Goal: Task Accomplishment & Management: Use online tool/utility

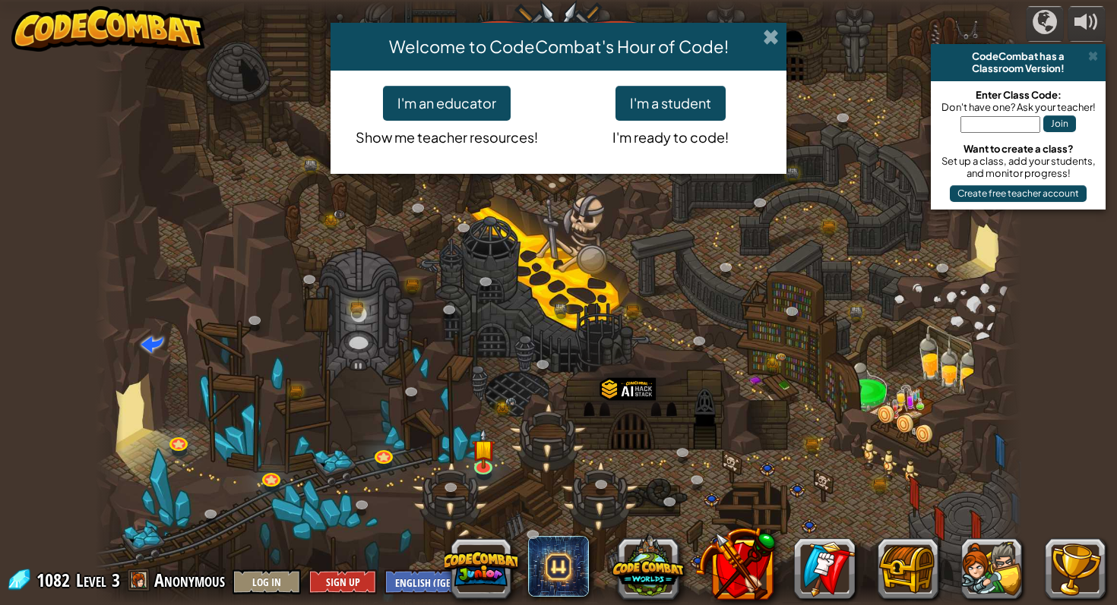
click at [766, 33] on span at bounding box center [771, 37] width 16 height 16
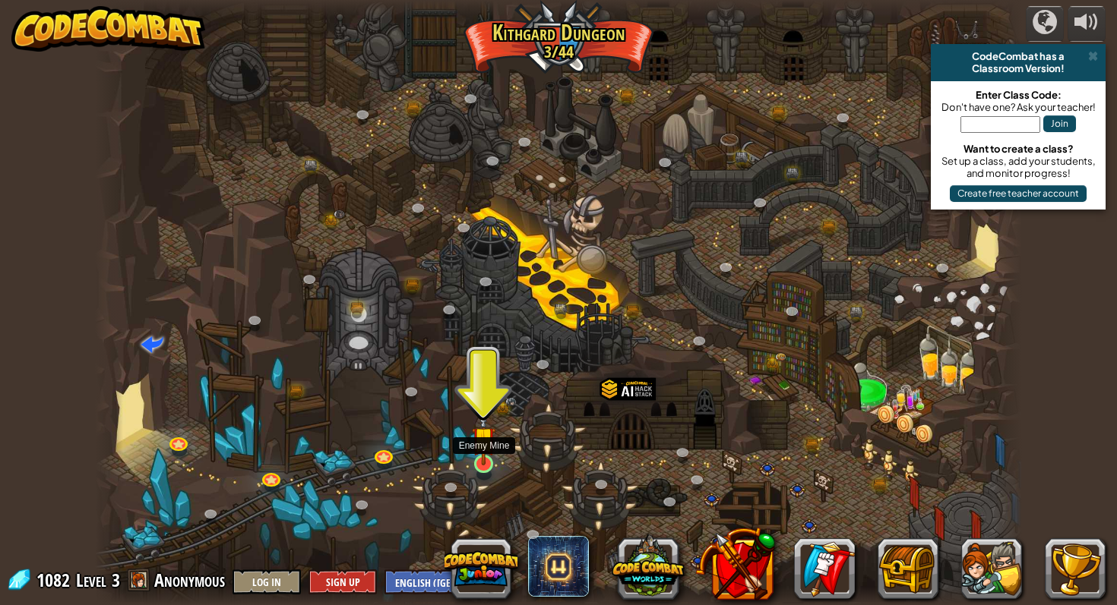
click at [486, 451] on img at bounding box center [484, 439] width 24 height 55
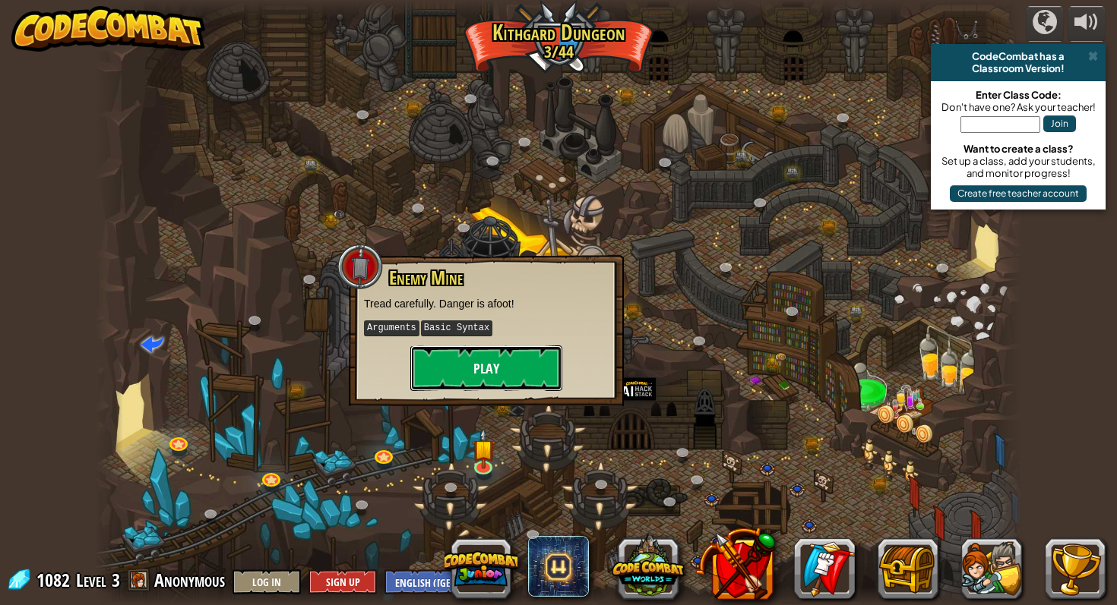
click at [503, 355] on button "Play" at bounding box center [486, 369] width 152 height 46
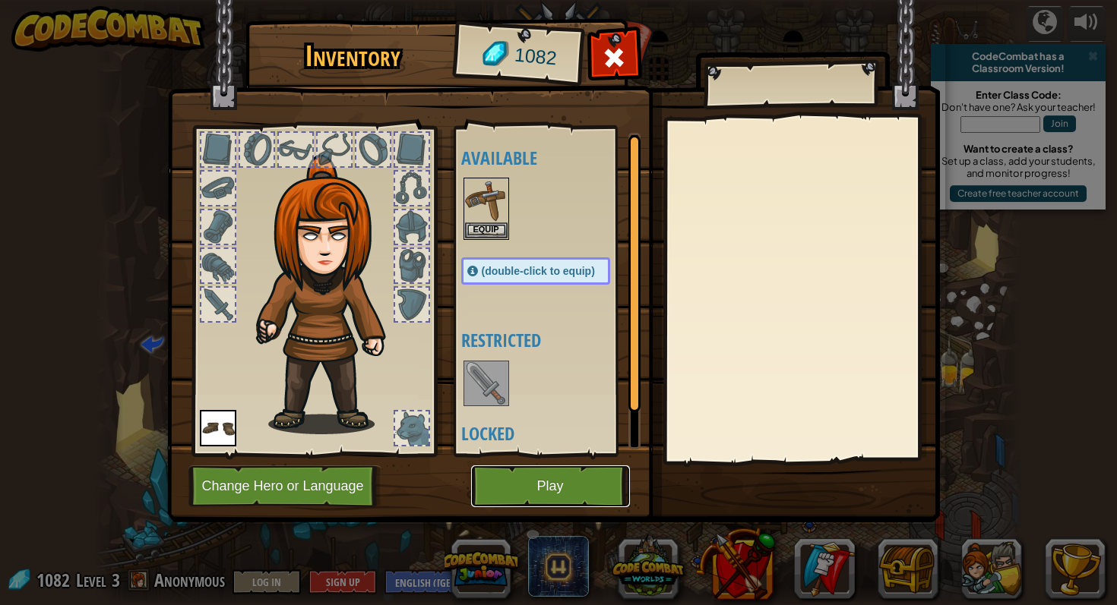
click at [559, 491] on button "Play" at bounding box center [550, 487] width 159 height 42
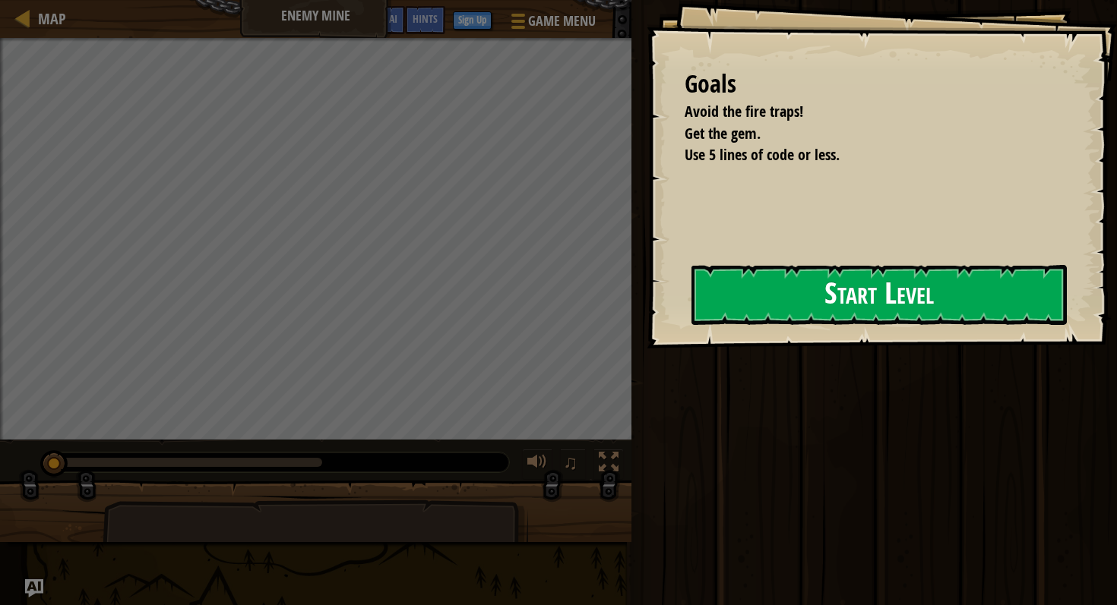
click at [696, 325] on button "Start Level" at bounding box center [878, 295] width 375 height 60
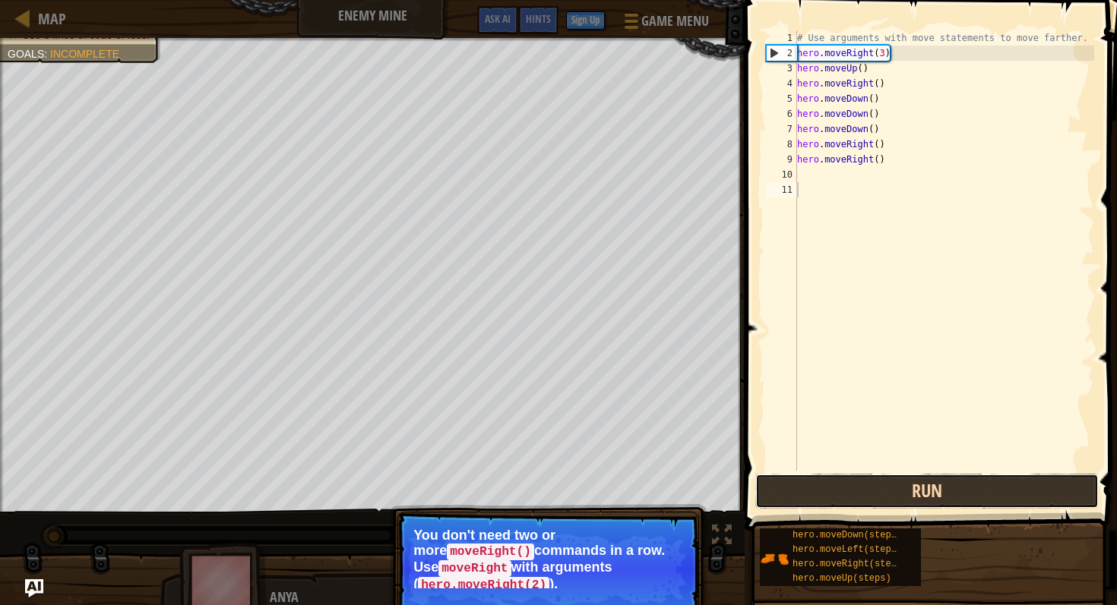
click at [866, 495] on button "Run" at bounding box center [926, 491] width 343 height 35
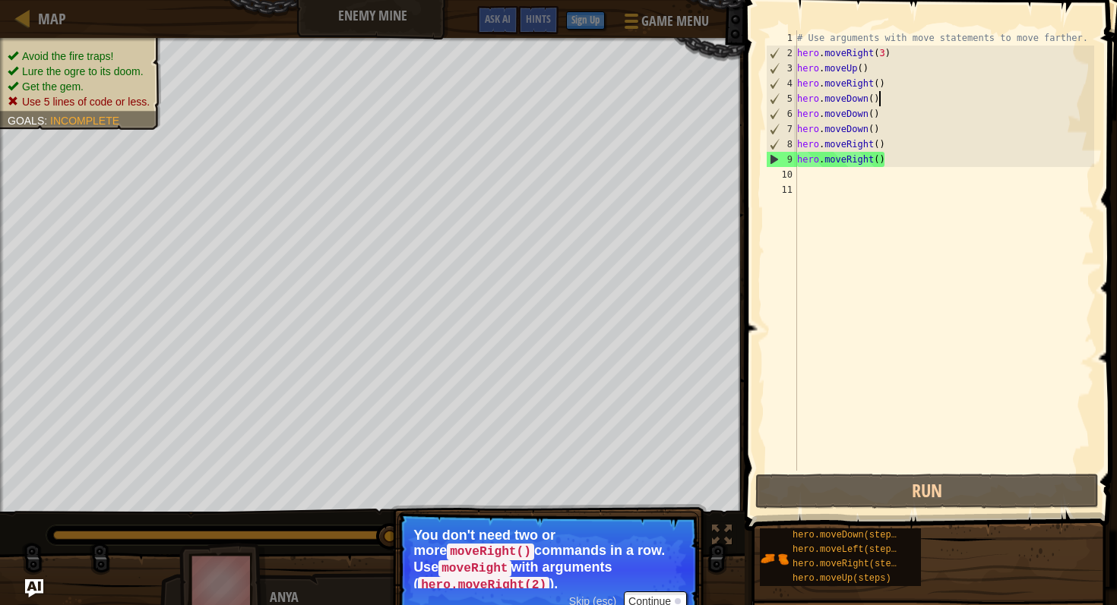
click at [883, 104] on div "# Use arguments with move statements to move farther. hero . moveRight ( 3 ) he…" at bounding box center [944, 265] width 300 height 471
click at [889, 160] on div "# Use arguments with move statements to move farther. hero . moveRight ( 3 ) he…" at bounding box center [944, 265] width 300 height 471
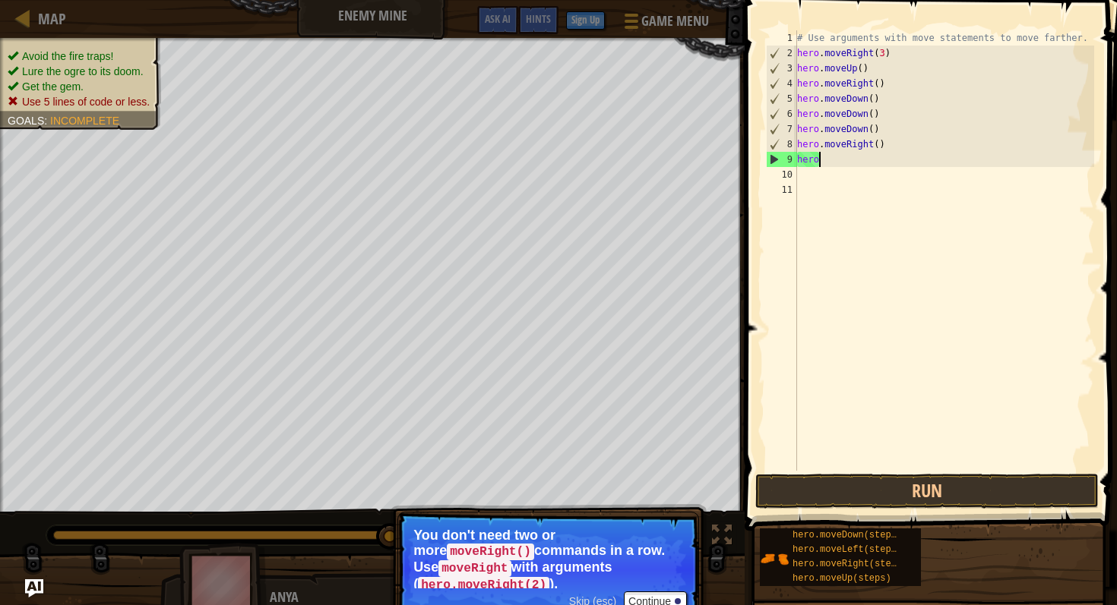
type textarea "h"
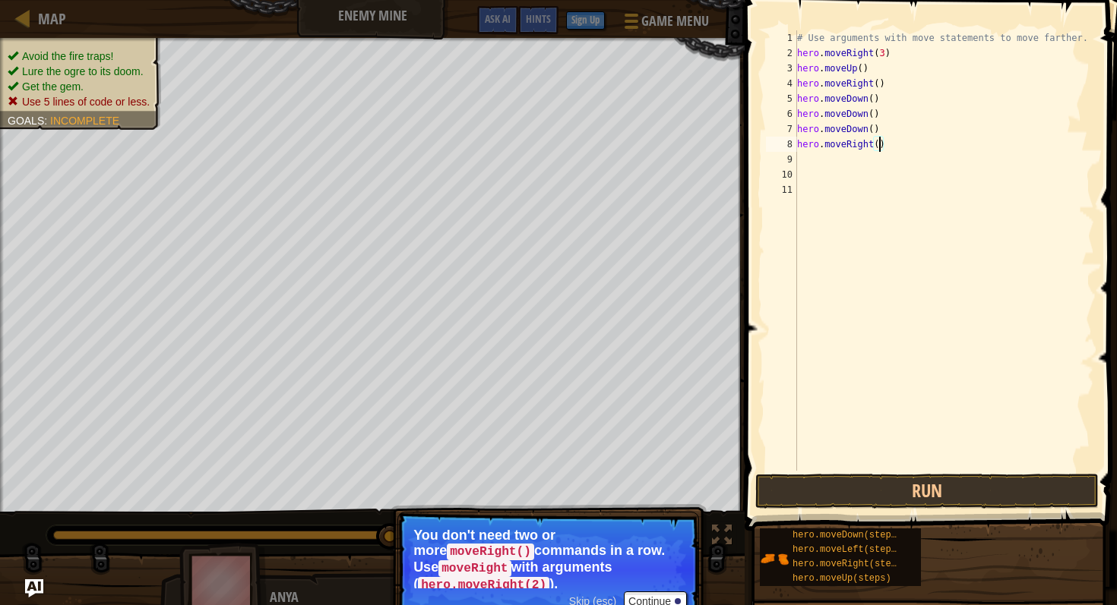
click at [878, 145] on div "# Use arguments with move statements to move farther. hero . moveRight ( 3 ) he…" at bounding box center [944, 265] width 300 height 471
drag, startPoint x: 881, startPoint y: 128, endPoint x: 763, endPoint y: 135, distance: 117.9
click at [763, 135] on div "hero.moveRight(2) 1 2 3 4 5 6 7 8 9 10 11 # Use arguments with move statements …" at bounding box center [928, 250] width 331 height 441
type textarea "hero.moveDown()"
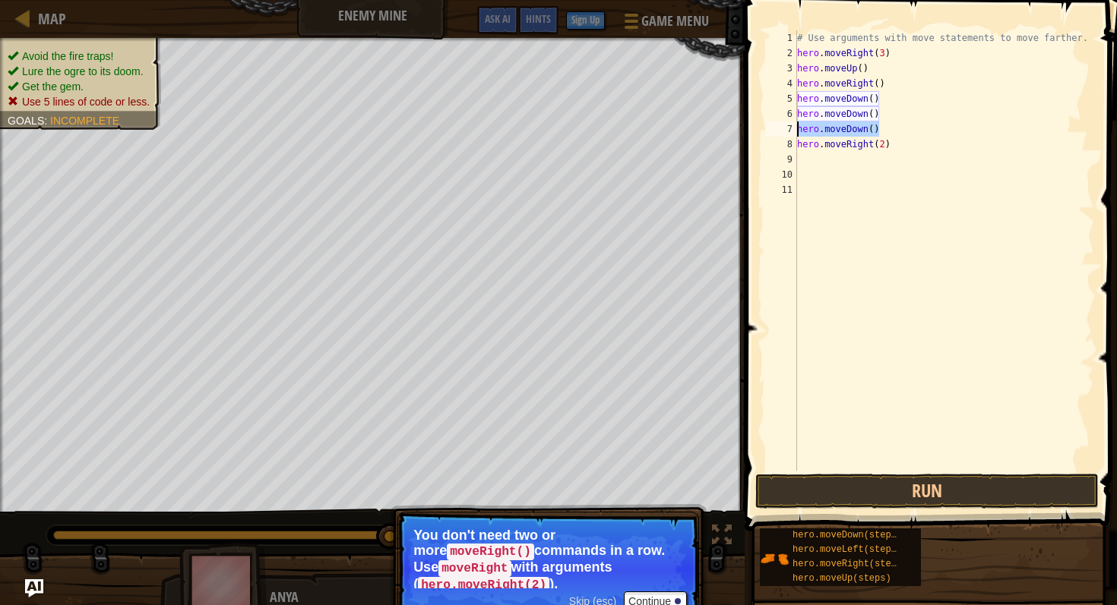
scroll to position [7, 0]
drag, startPoint x: 883, startPoint y: 121, endPoint x: 791, endPoint y: 122, distance: 91.9
click at [791, 122] on div "1 2 3 4 5 6 7 8 9 10 11 # Use arguments with move statements to move farther. h…" at bounding box center [928, 250] width 331 height 441
type textarea "hero.moveDown()"
drag, startPoint x: 880, startPoint y: 118, endPoint x: 798, endPoint y: 120, distance: 82.8
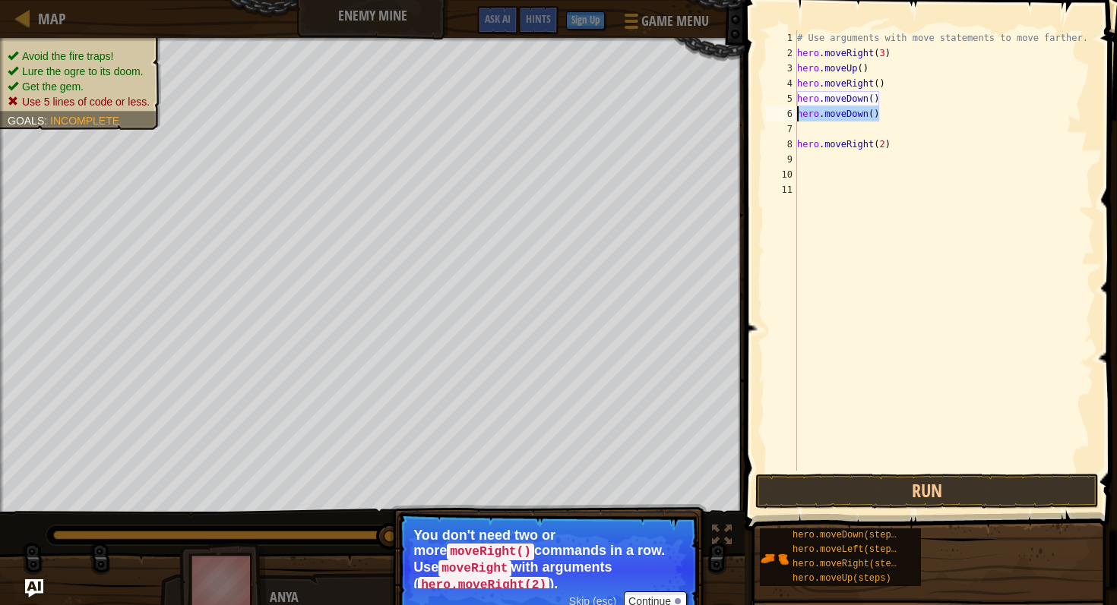
click at [798, 120] on div "# Use arguments with move statements to move farther. hero . moveRight ( 3 ) he…" at bounding box center [944, 265] width 300 height 471
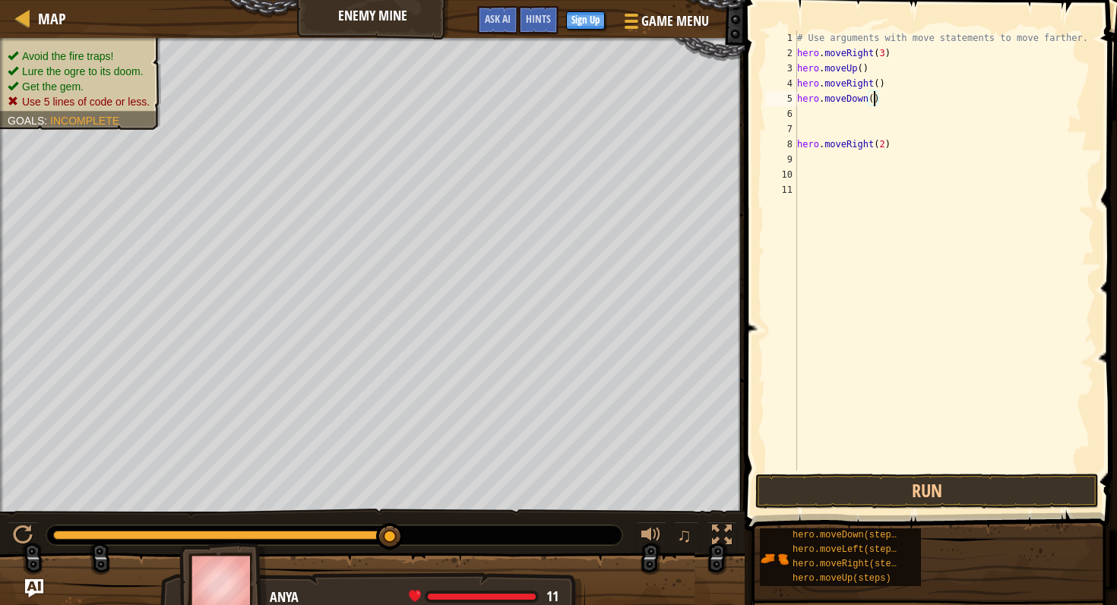
click at [874, 100] on div "# Use arguments with move statements to move farther. hero . moveRight ( 3 ) he…" at bounding box center [944, 265] width 300 height 471
type textarea "hero.moveDown(3)"
click at [961, 488] on button "Run" at bounding box center [926, 491] width 343 height 35
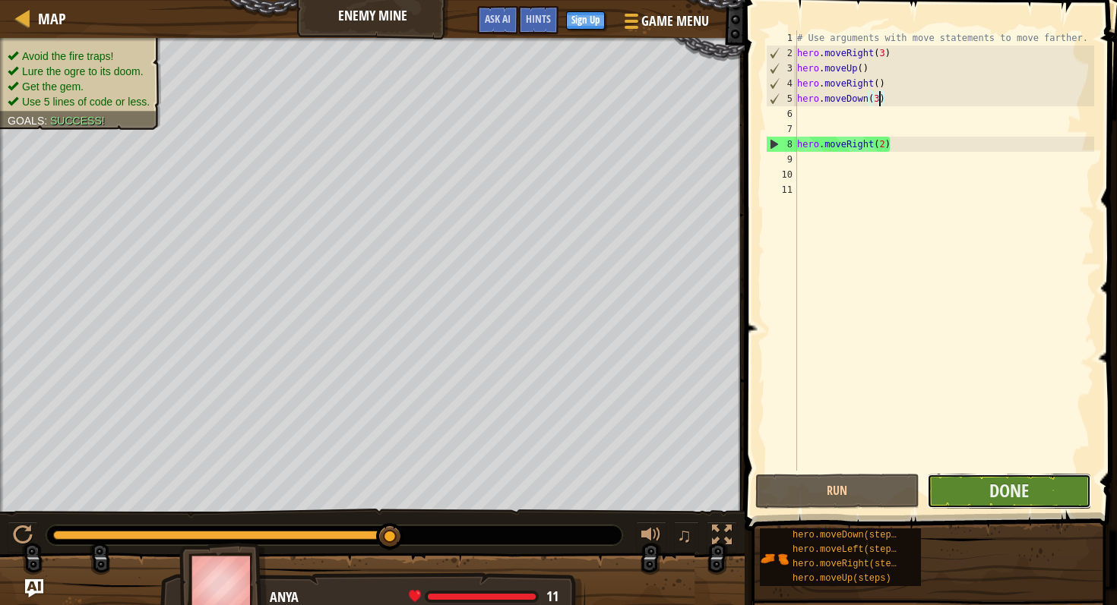
click at [980, 494] on button "Done" at bounding box center [1009, 491] width 164 height 35
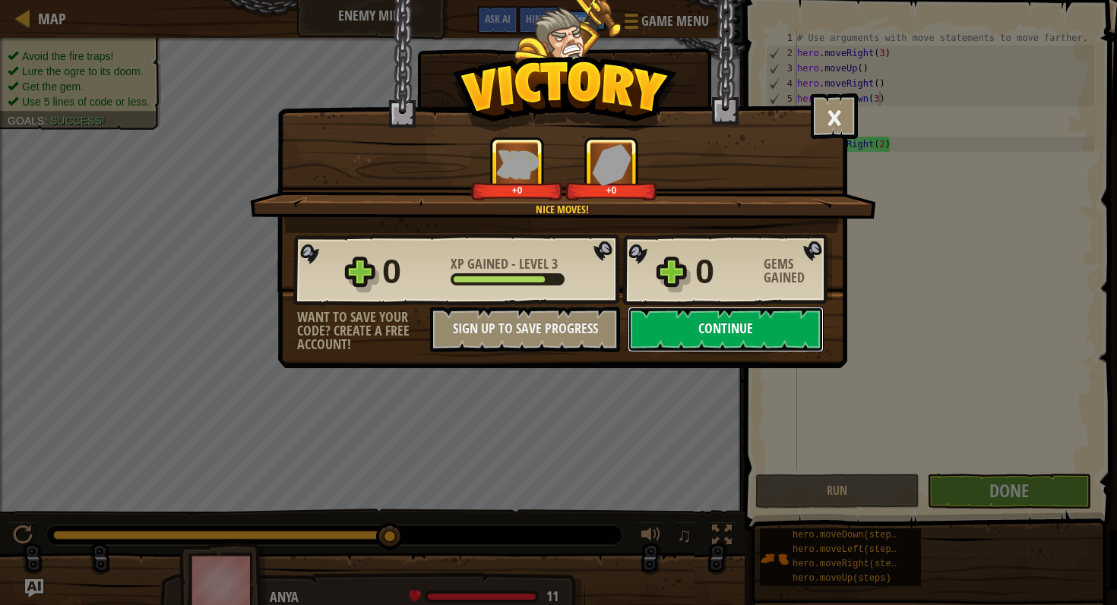
click at [784, 317] on button "Continue" at bounding box center [725, 330] width 196 height 46
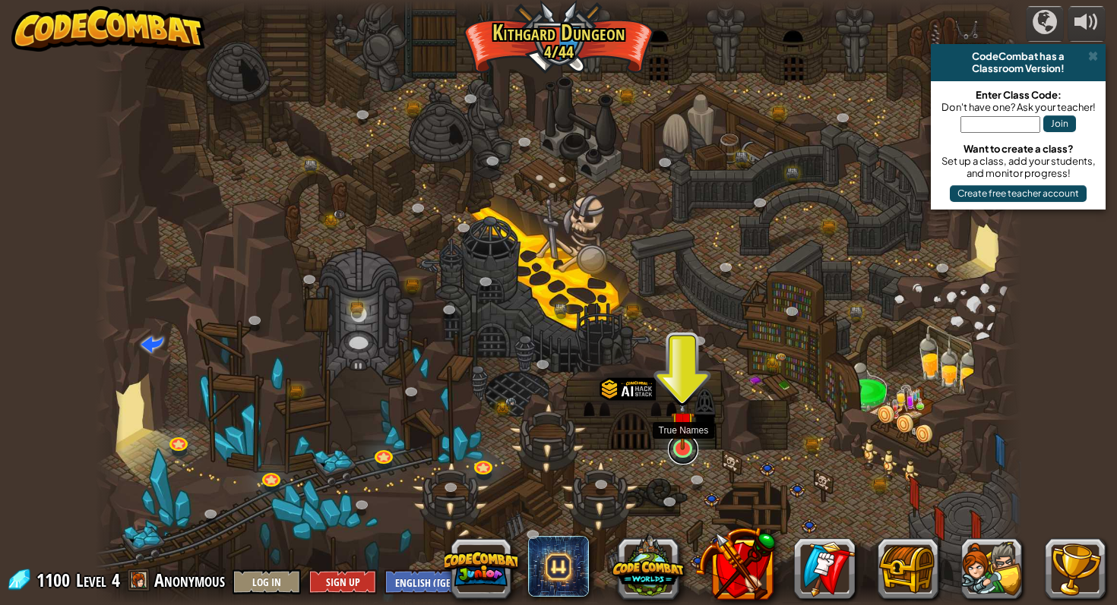
click at [691, 452] on link at bounding box center [683, 449] width 30 height 30
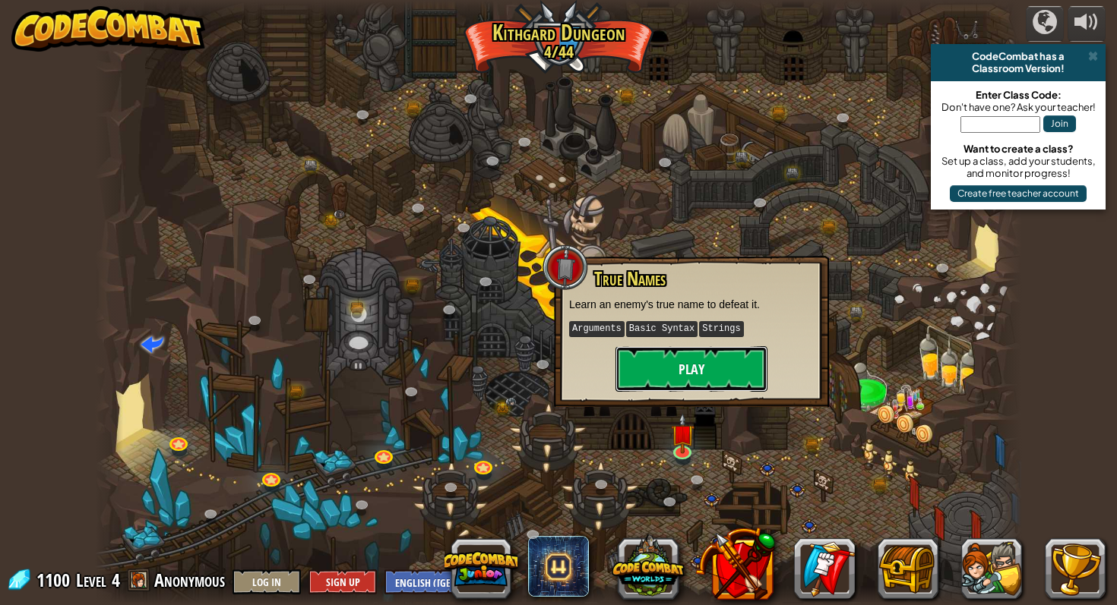
click at [695, 373] on button "Play" at bounding box center [691, 369] width 152 height 46
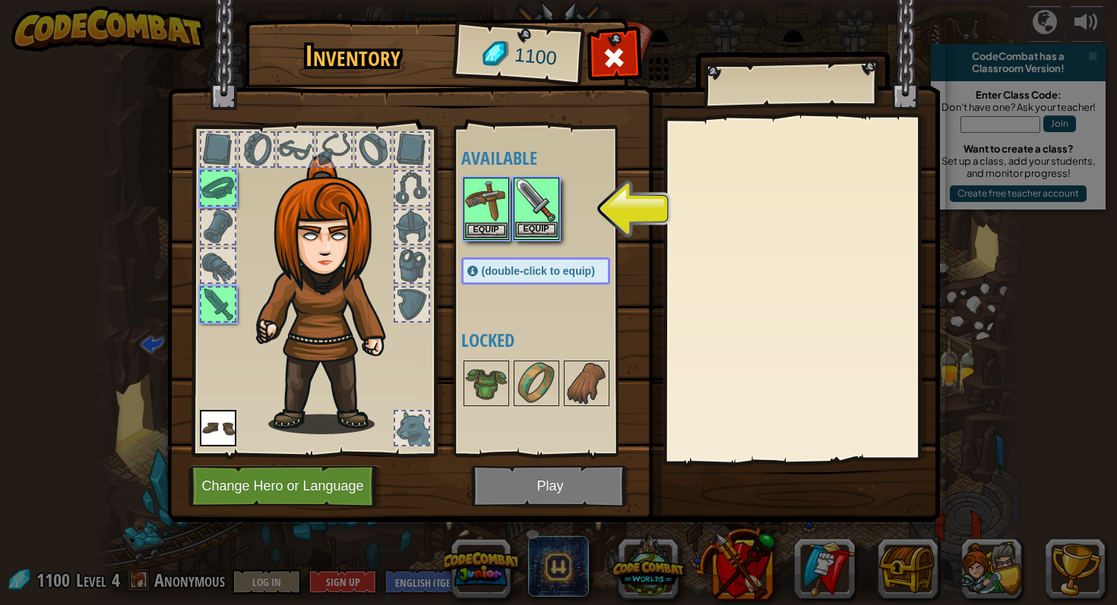
click at [545, 219] on img at bounding box center [536, 200] width 43 height 43
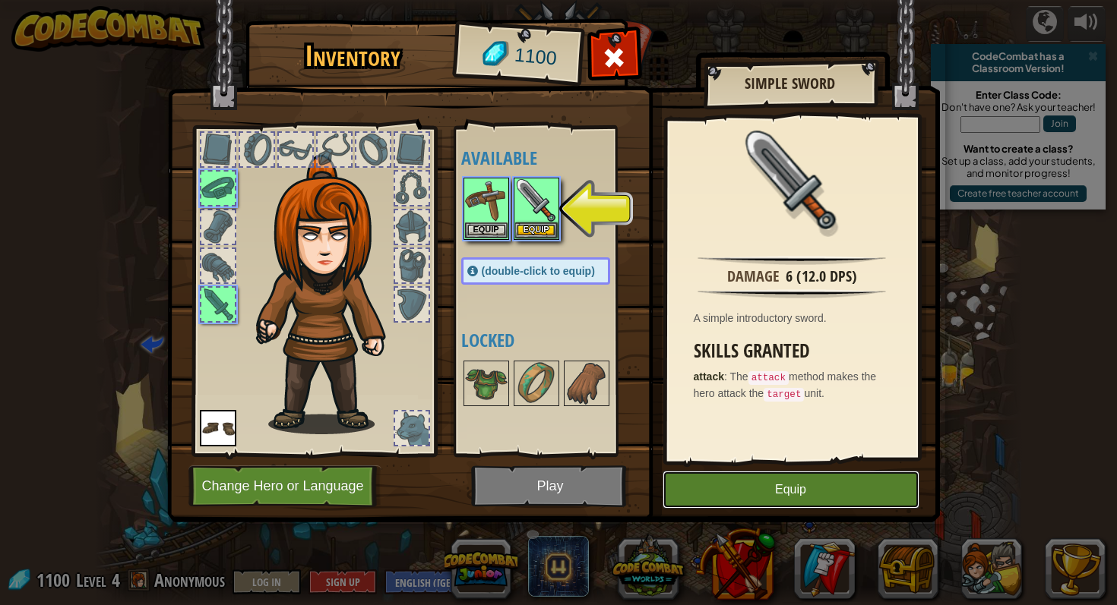
click at [820, 506] on button "Equip" at bounding box center [790, 490] width 257 height 38
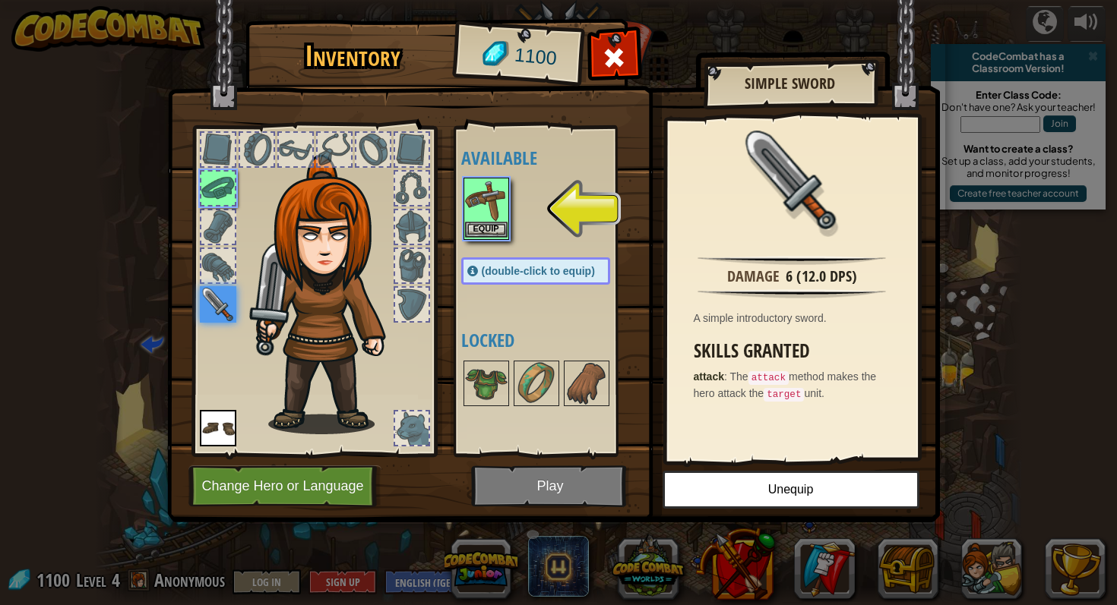
click at [505, 216] on img at bounding box center [486, 200] width 43 height 43
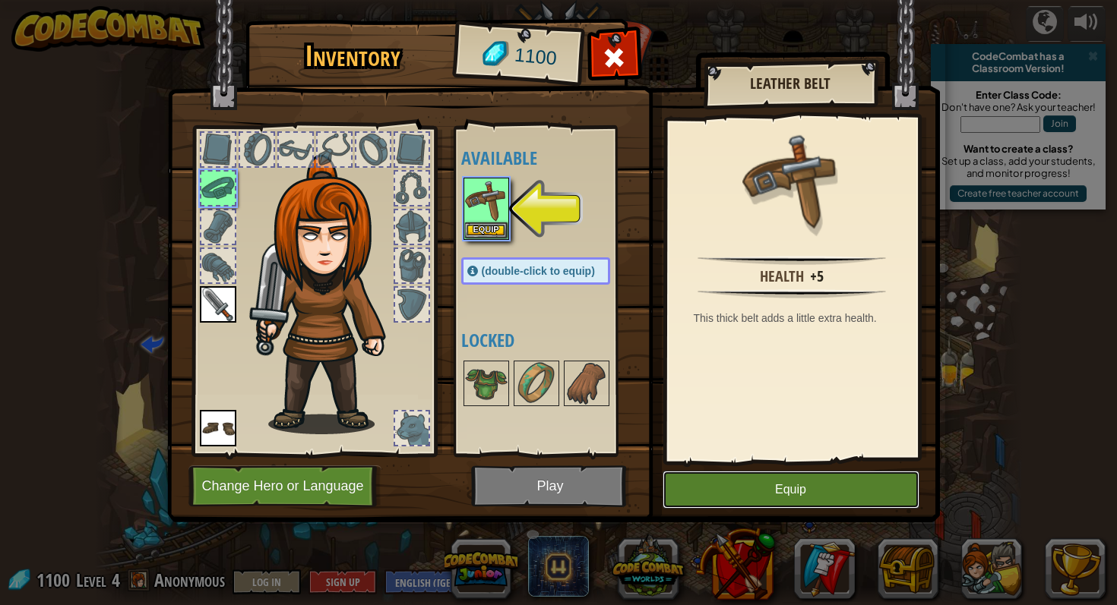
click at [751, 498] on button "Equip" at bounding box center [790, 490] width 257 height 38
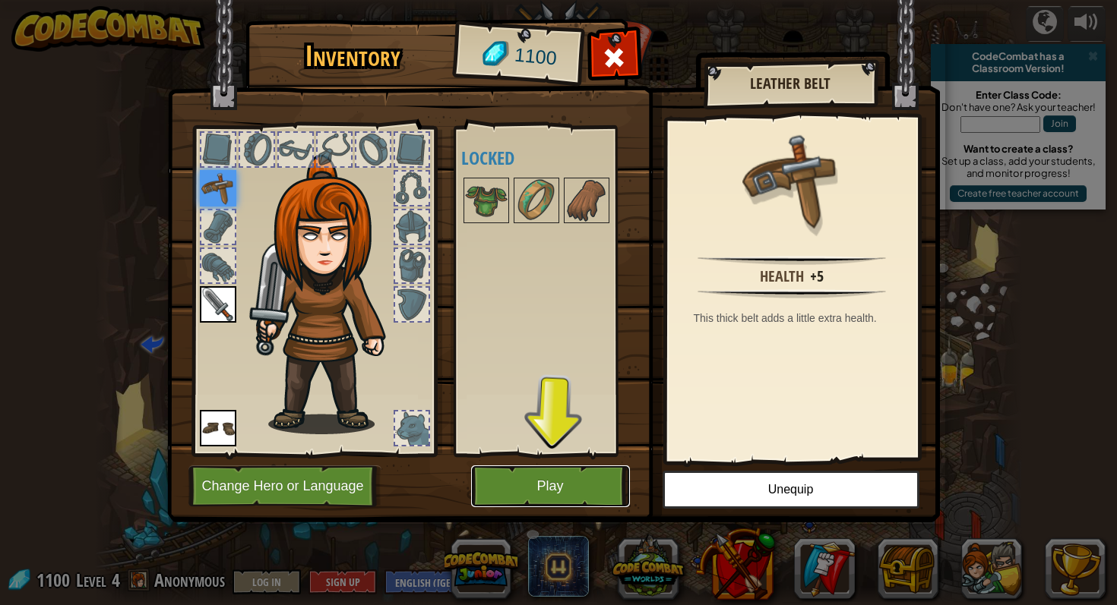
click at [588, 494] on button "Play" at bounding box center [550, 487] width 159 height 42
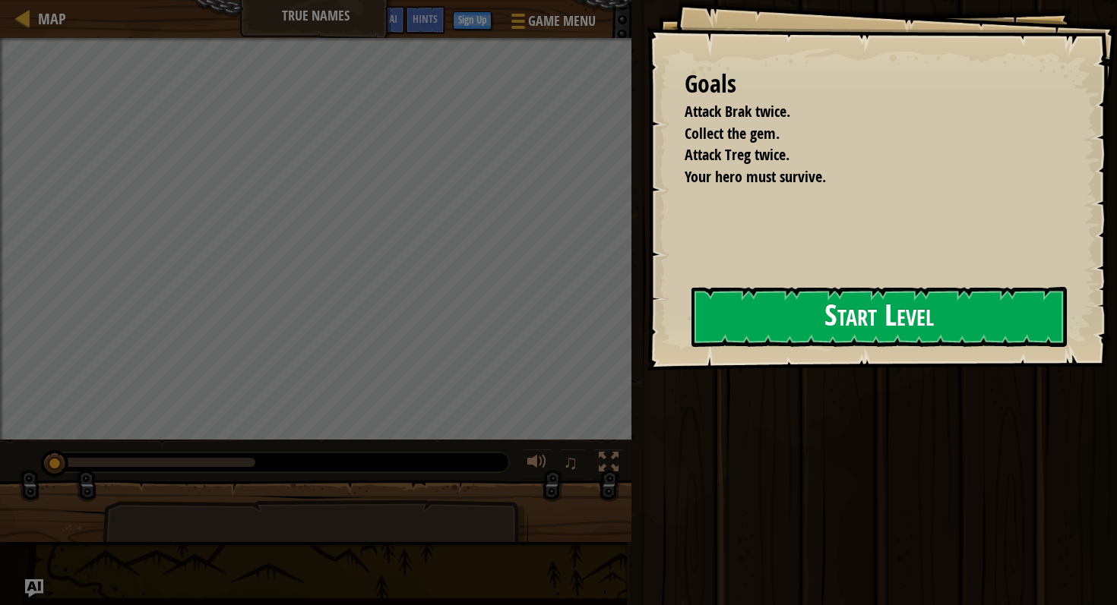
click at [820, 319] on button "Start Level" at bounding box center [878, 317] width 375 height 60
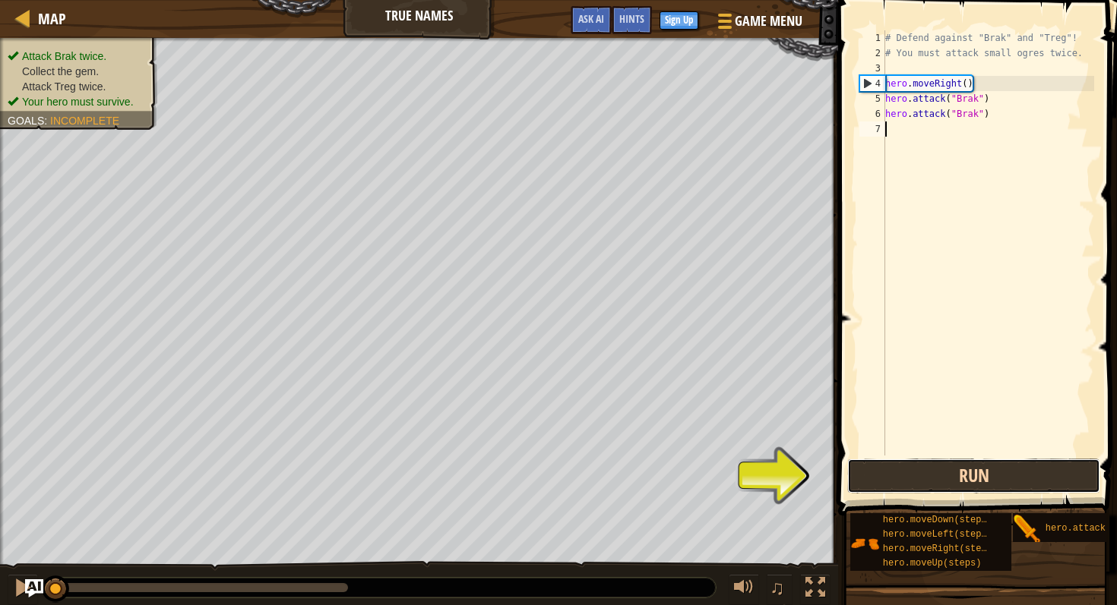
click at [899, 468] on button "Run" at bounding box center [973, 476] width 253 height 35
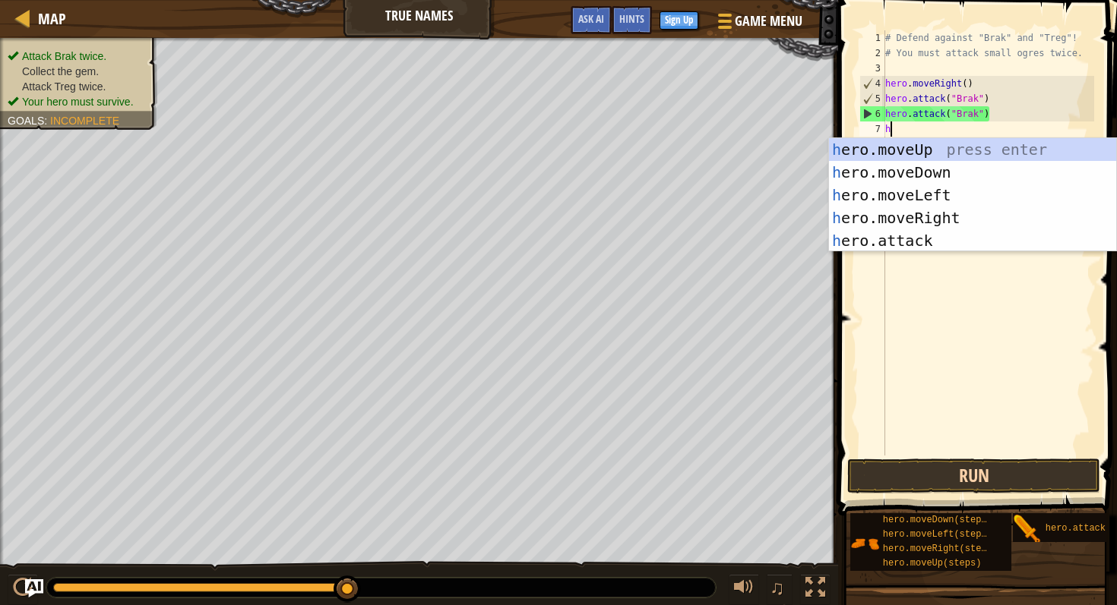
scroll to position [7, 0]
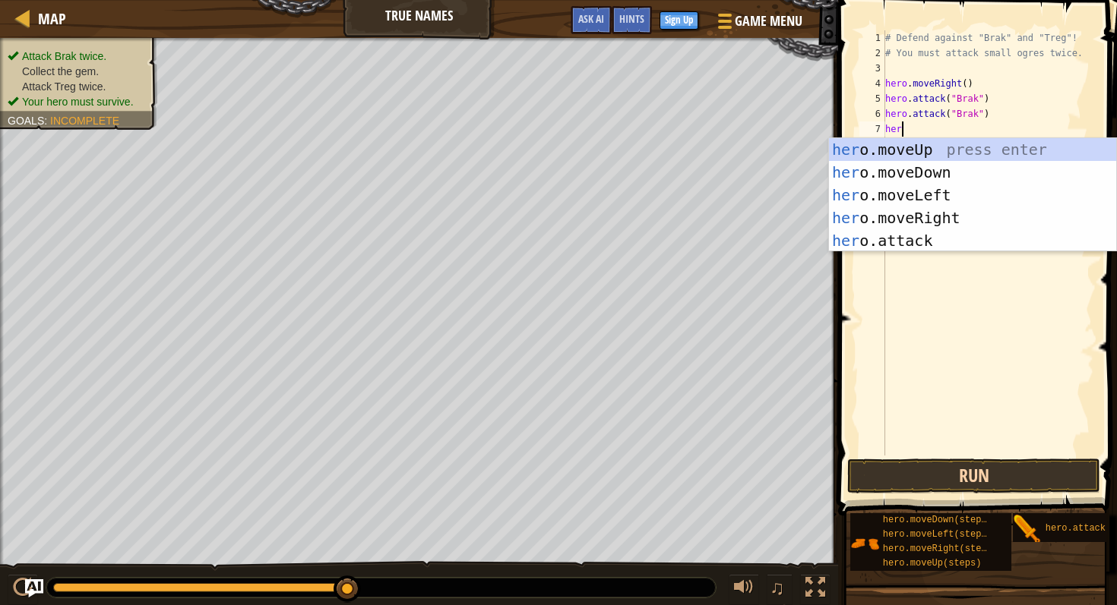
type textarea "hero"
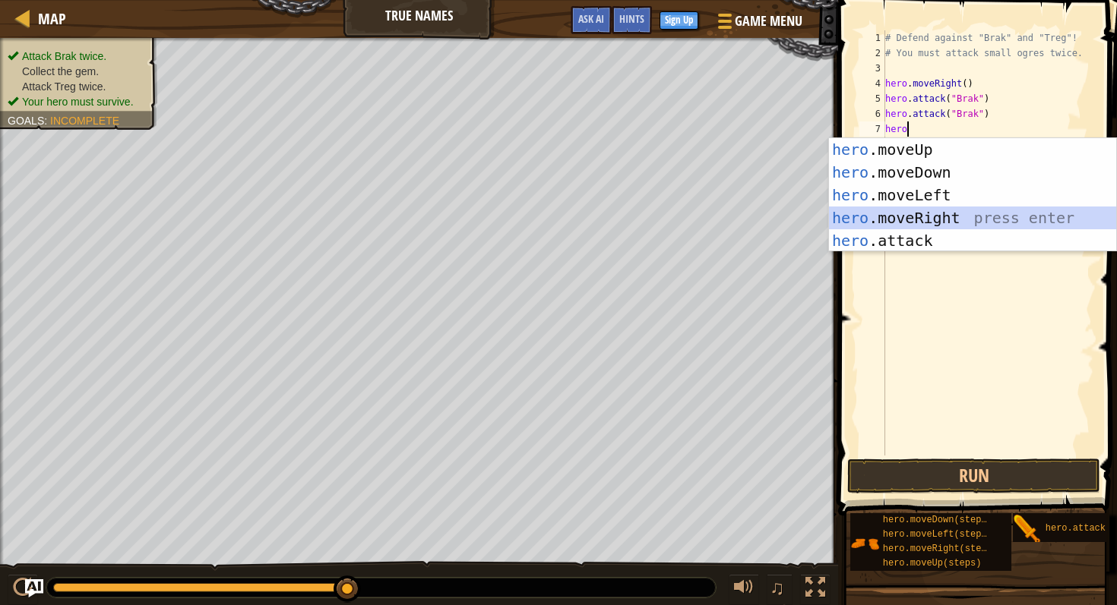
click at [930, 220] on div "hero .moveUp press enter hero .moveDown press enter hero .moveLeft press enter …" at bounding box center [972, 218] width 287 height 160
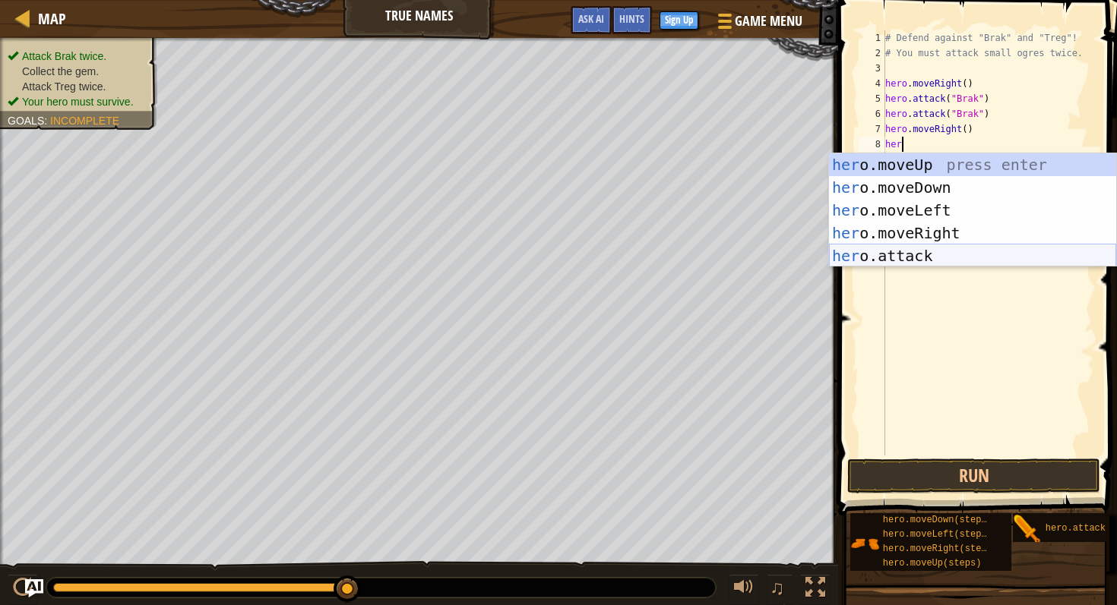
click at [877, 251] on div "her o.moveUp press enter her o.moveDown press enter her o.moveLeft press enter …" at bounding box center [972, 233] width 287 height 160
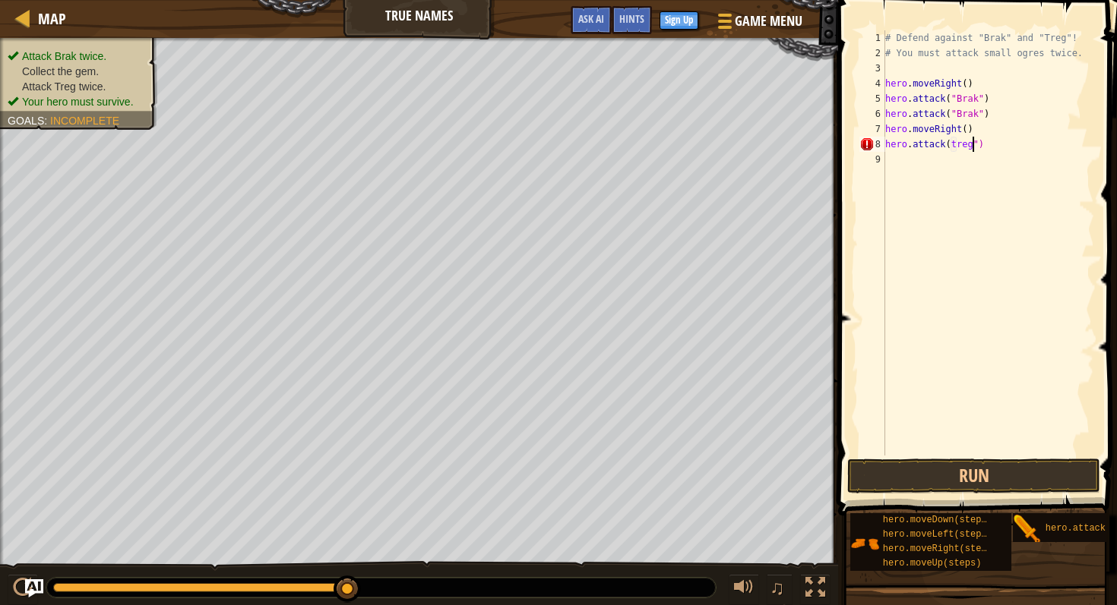
scroll to position [7, 7]
click at [949, 144] on div "# Defend against "Brak" and "Treg"! # You must attack small ogres twice. hero .…" at bounding box center [988, 258] width 212 height 456
type textarea "hero.attack("treg")"
click at [890, 159] on div "# Defend against "Brak" and "Treg"! # You must attack small ogres twice. hero .…" at bounding box center [988, 258] width 212 height 456
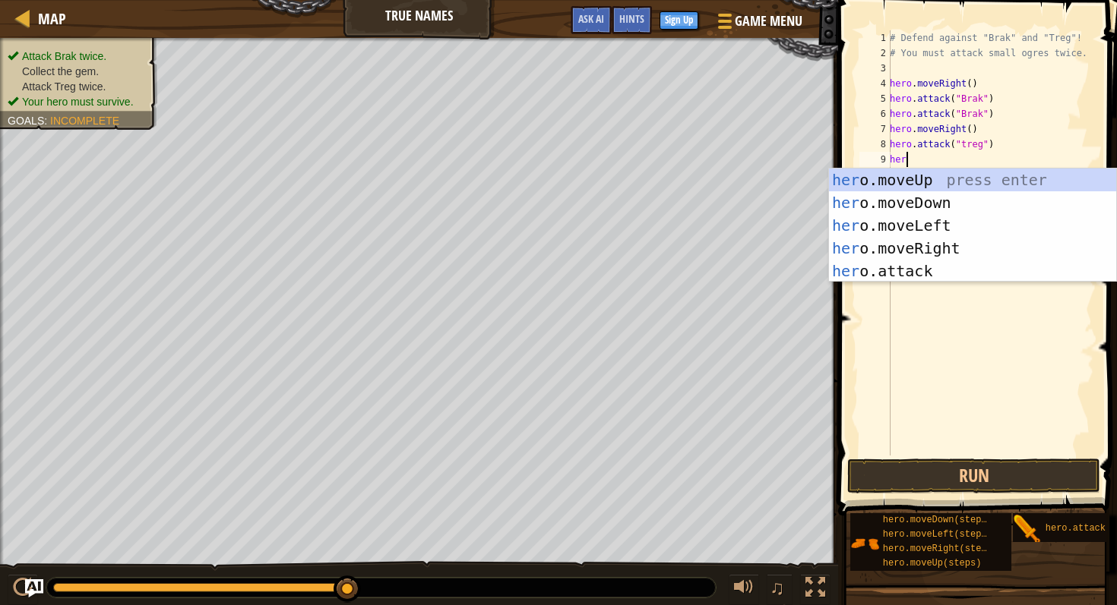
scroll to position [7, 1]
click at [950, 276] on div "her o.moveUp press enter her o.moveDown press enter her o.moveLeft press enter …" at bounding box center [972, 249] width 287 height 160
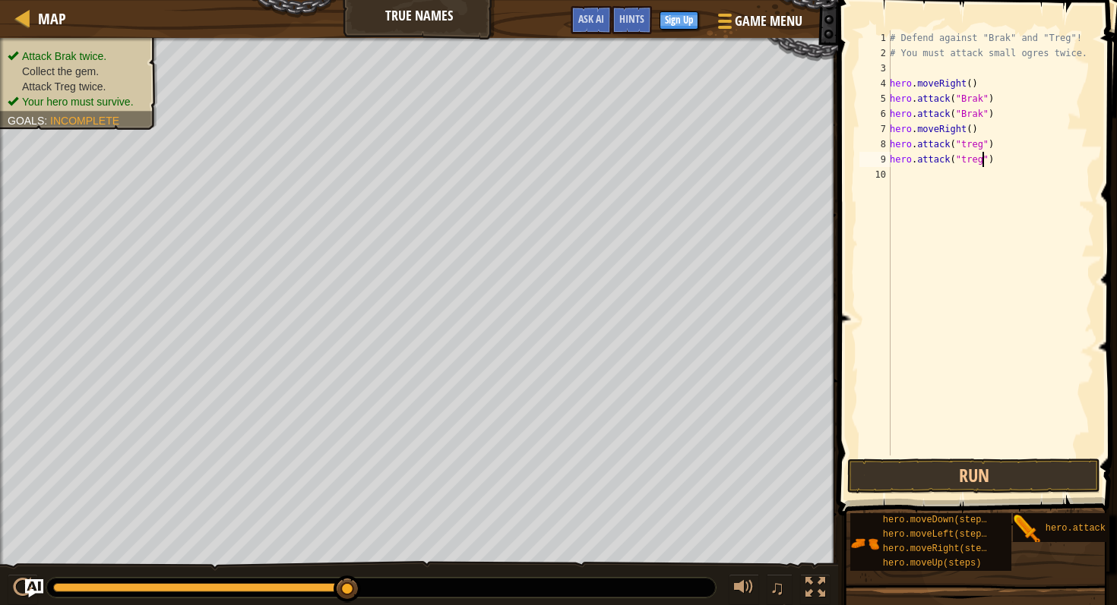
scroll to position [7, 8]
click at [965, 479] on button "Run" at bounding box center [973, 476] width 253 height 35
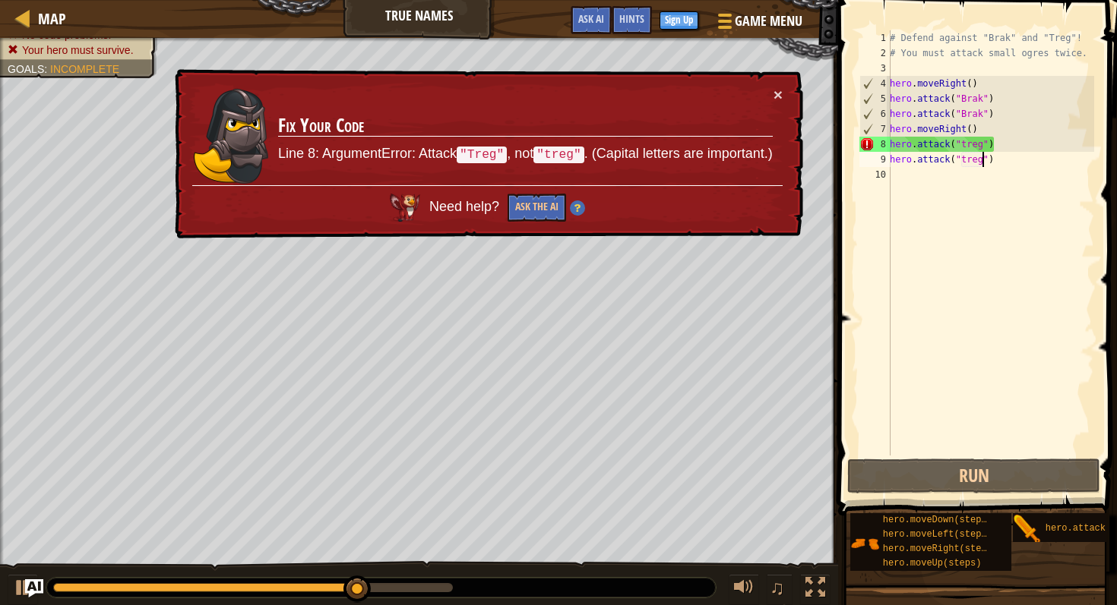
click at [963, 144] on div "# Defend against "Brak" and "Treg"! # You must attack small ogres twice. hero .…" at bounding box center [989, 258] width 207 height 456
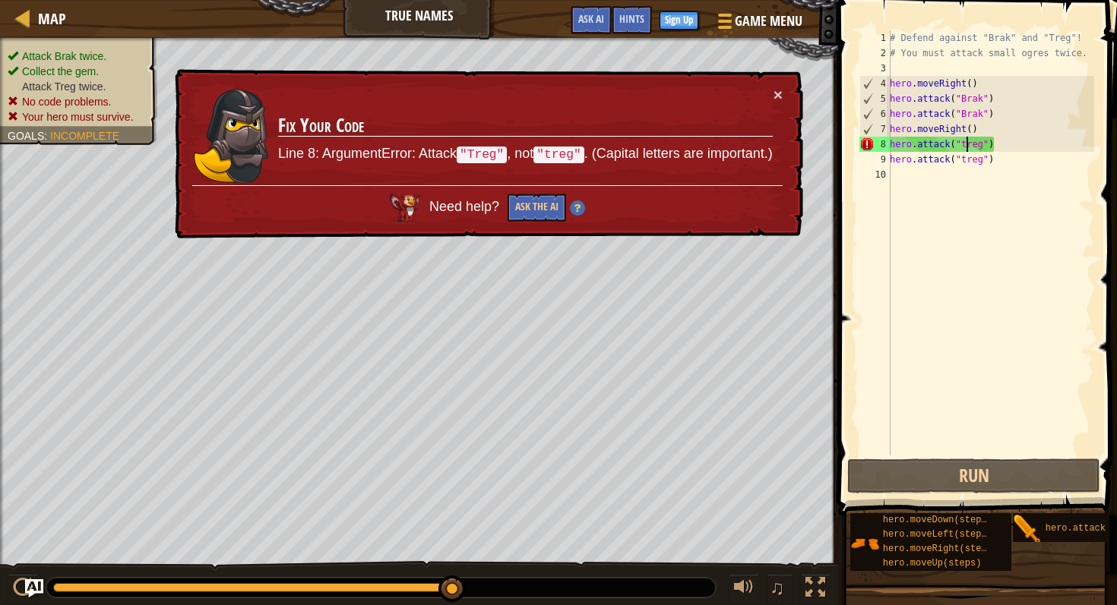
click at [965, 149] on div "# Defend against "Brak" and "Treg"! # You must attack small ogres twice. hero .…" at bounding box center [989, 258] width 207 height 456
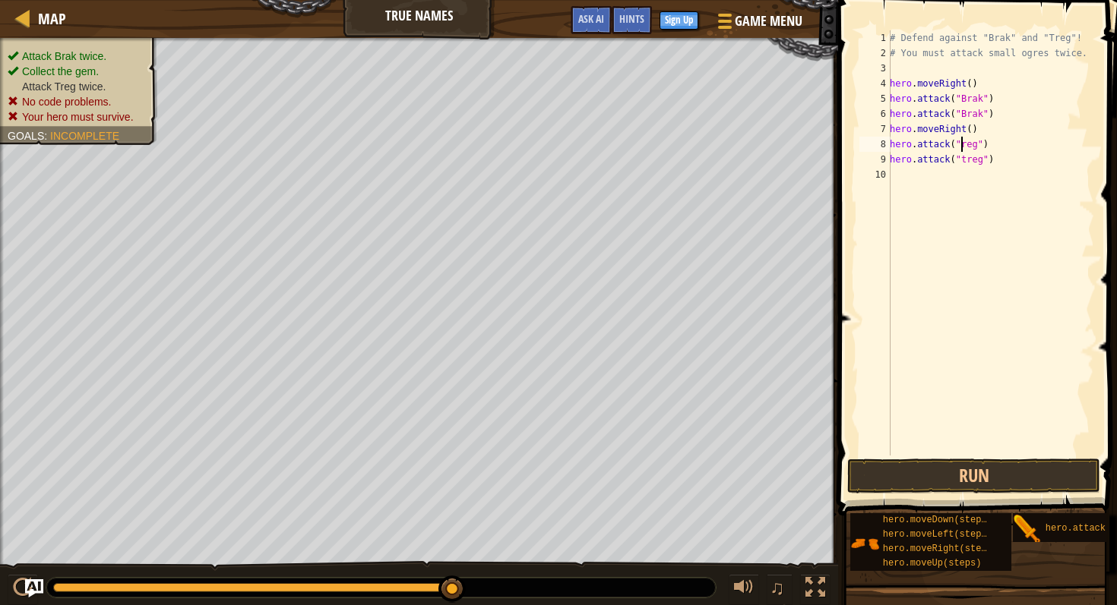
scroll to position [7, 7]
click at [1028, 476] on button "Run" at bounding box center [973, 476] width 253 height 35
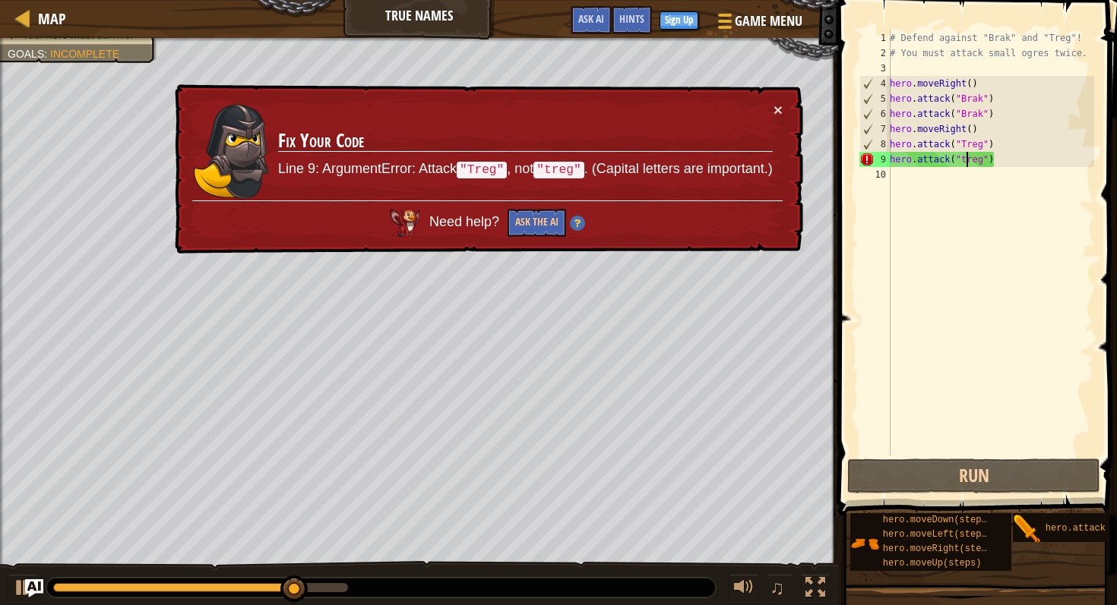
click at [965, 162] on div "# Defend against "Brak" and "Treg"! # You must attack small ogres twice. hero .…" at bounding box center [989, 258] width 207 height 456
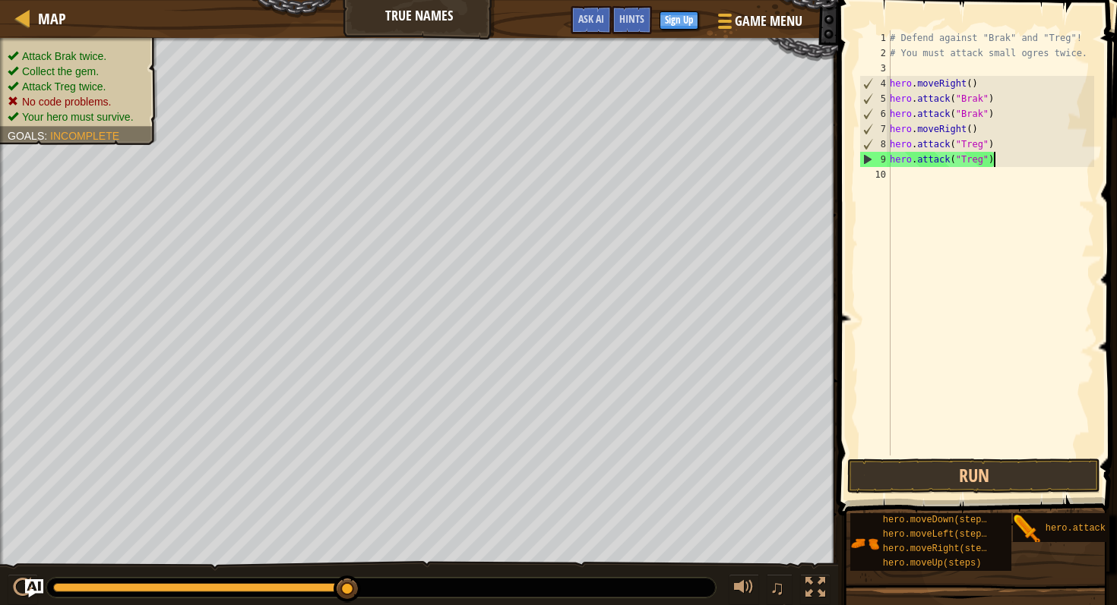
click at [1018, 162] on div "# Defend against "Brak" and "Treg"! # You must attack small ogres twice. hero .…" at bounding box center [989, 258] width 207 height 456
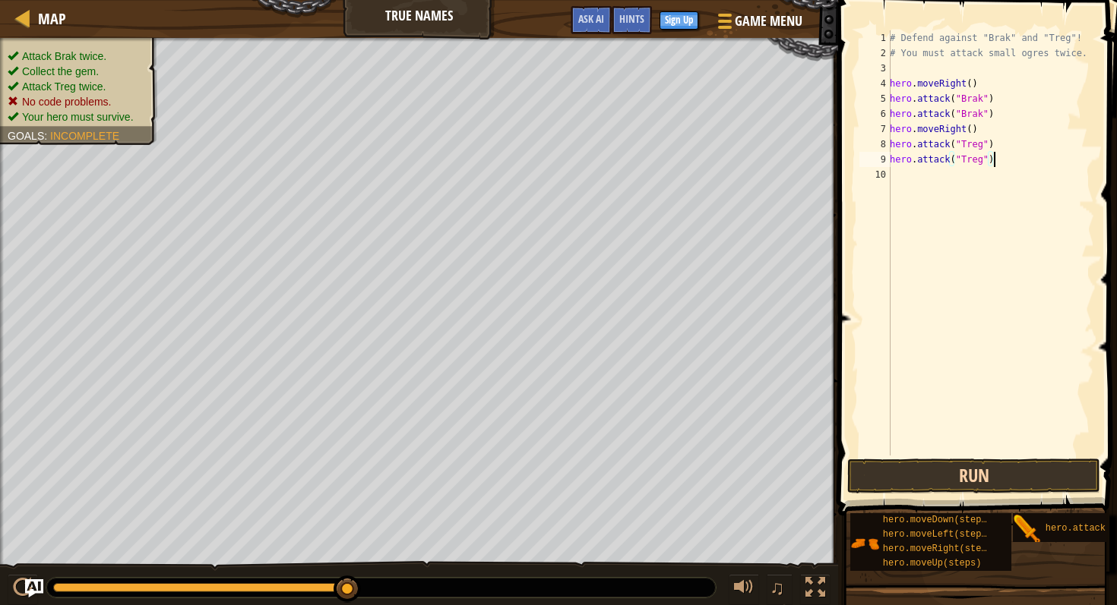
type textarea "hero.attack("Treg")"
click at [921, 476] on button "Run" at bounding box center [973, 476] width 253 height 35
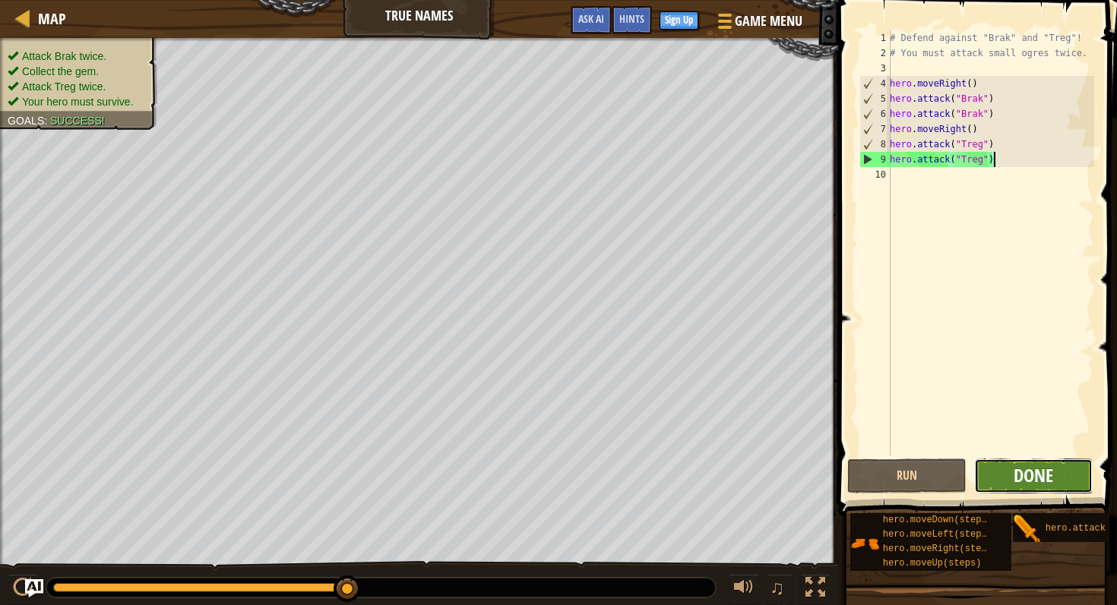
click at [1035, 486] on span "Done" at bounding box center [1032, 475] width 39 height 24
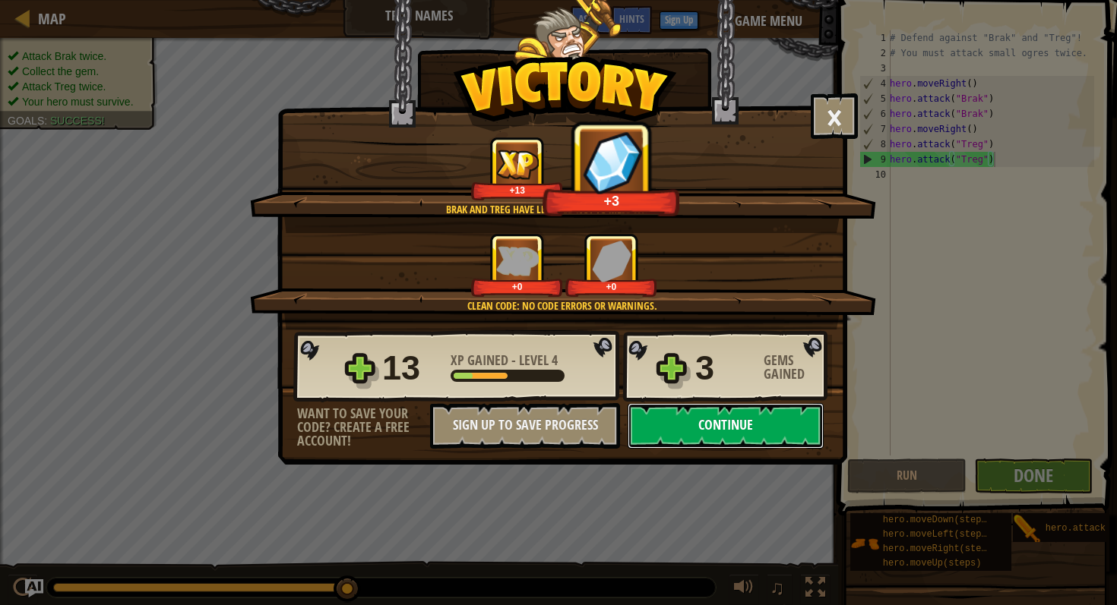
click at [716, 434] on button "Continue" at bounding box center [725, 426] width 196 height 46
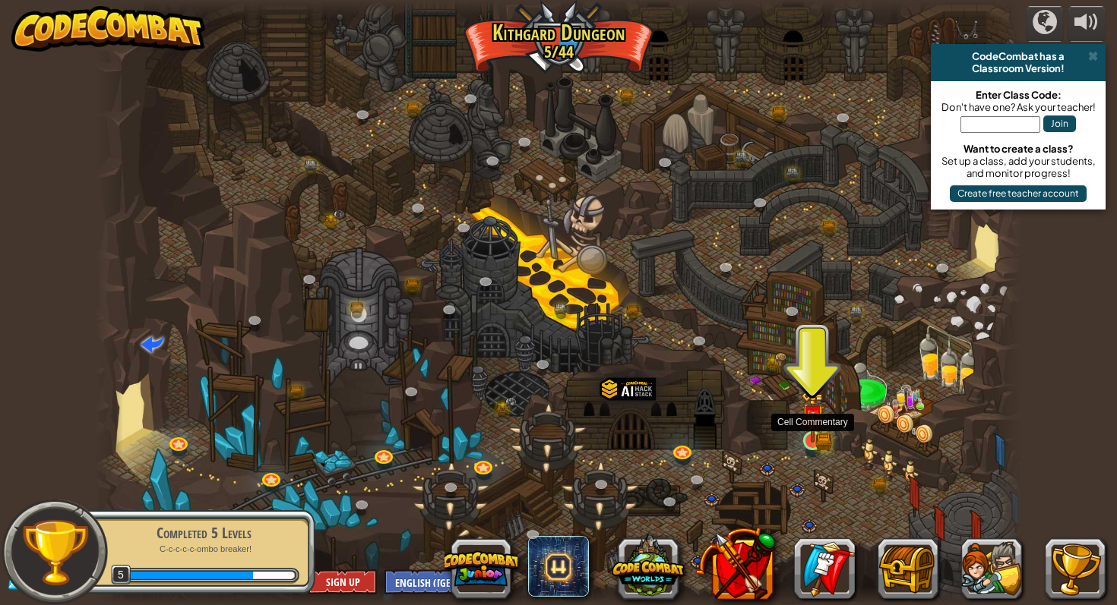
click at [814, 442] on img at bounding box center [813, 416] width 24 height 52
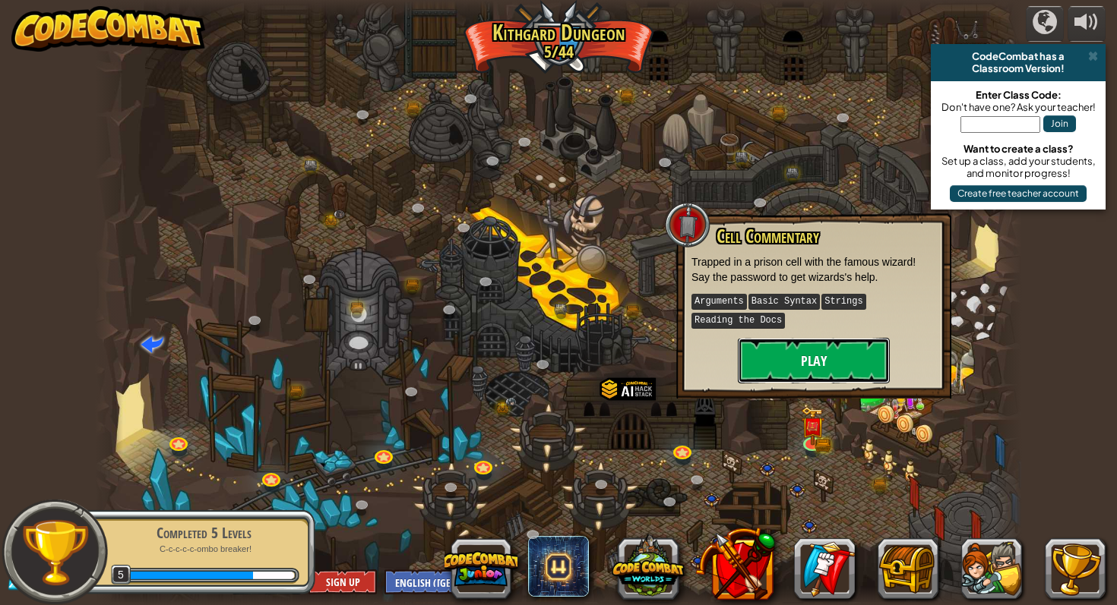
click at [791, 369] on button "Play" at bounding box center [814, 361] width 152 height 46
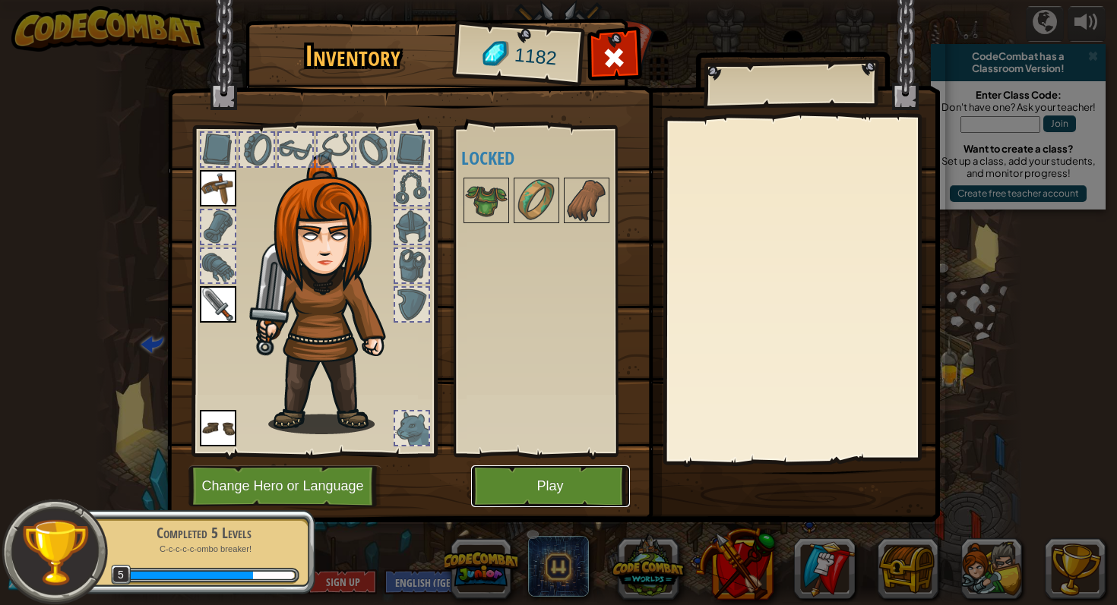
click at [552, 498] on button "Play" at bounding box center [550, 487] width 159 height 42
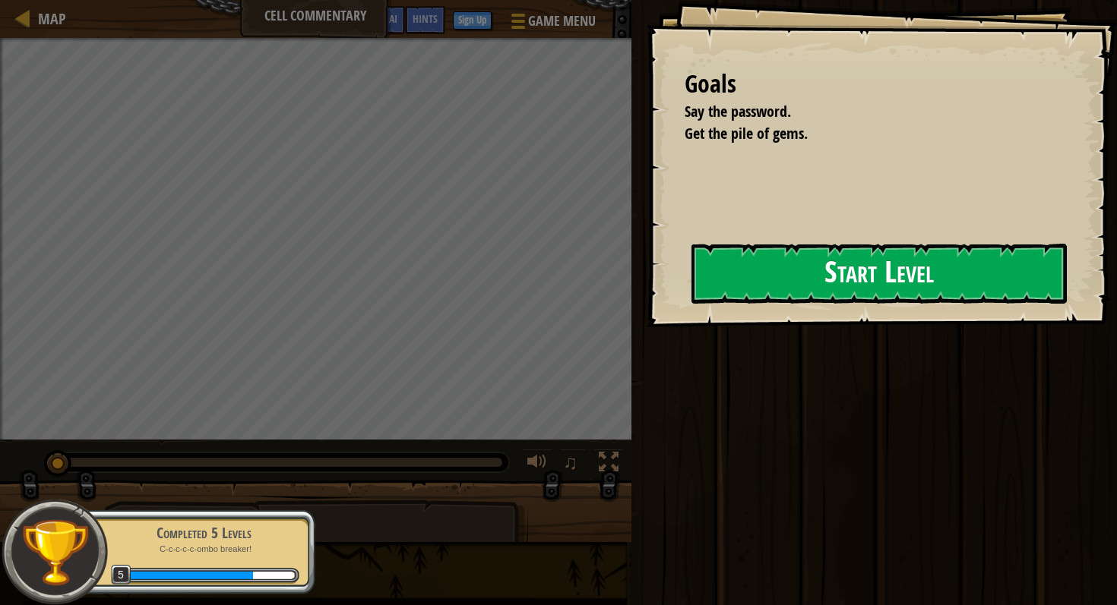
click at [768, 267] on button "Start Level" at bounding box center [878, 274] width 375 height 60
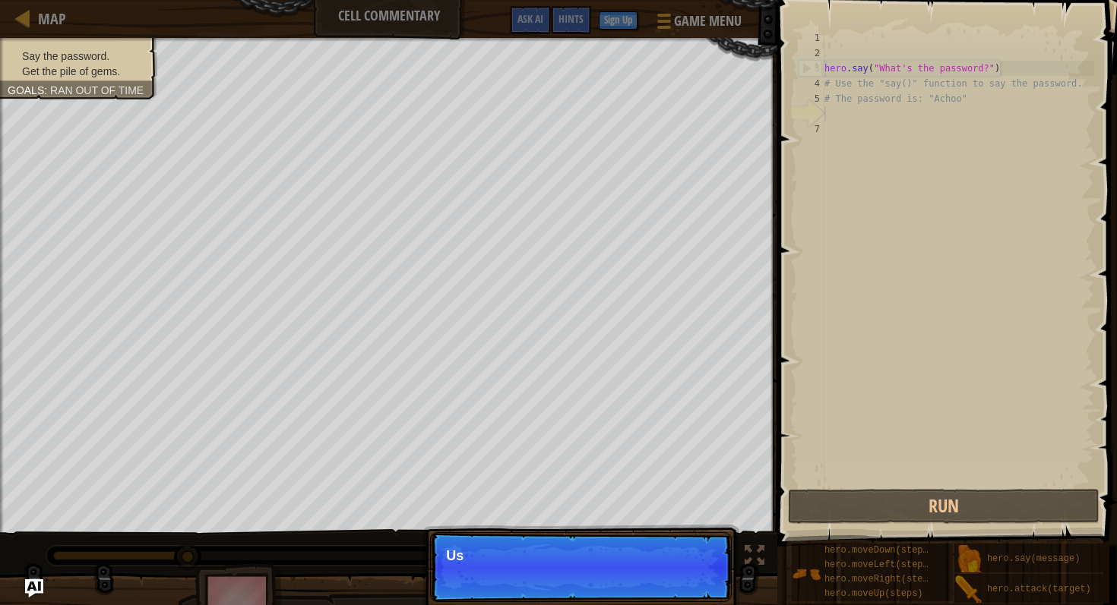
click at [930, 212] on div "hero . say ( "What's the password?" ) # Use the "say()" function to say the pas…" at bounding box center [957, 273] width 273 height 486
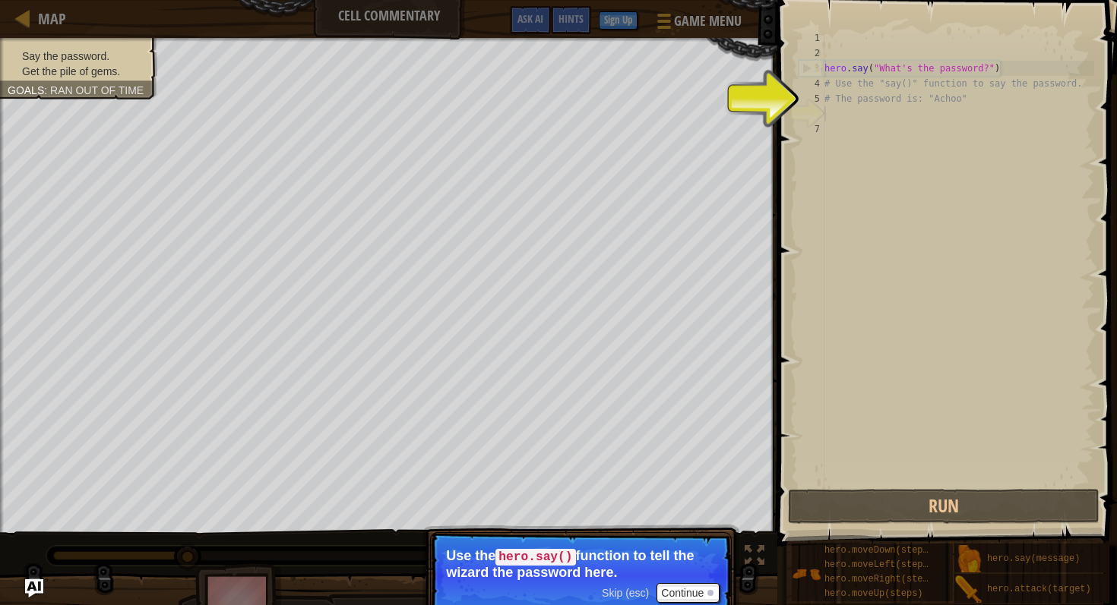
click at [855, 112] on div "hero . say ( "What's the password?" ) # Use the "say()" function to say the pas…" at bounding box center [957, 273] width 273 height 486
click at [971, 96] on div "hero . say ( "What's the password?" ) # Use the "say()" function to say the pas…" at bounding box center [957, 273] width 273 height 486
click at [905, 68] on div "hero . say ( "What's the password?" ) # Use the "say()" function to say the pas…" at bounding box center [957, 273] width 273 height 486
type textarea "hero.say("What's the password?")"
drag, startPoint x: 987, startPoint y: 70, endPoint x: 870, endPoint y: 69, distance: 116.2
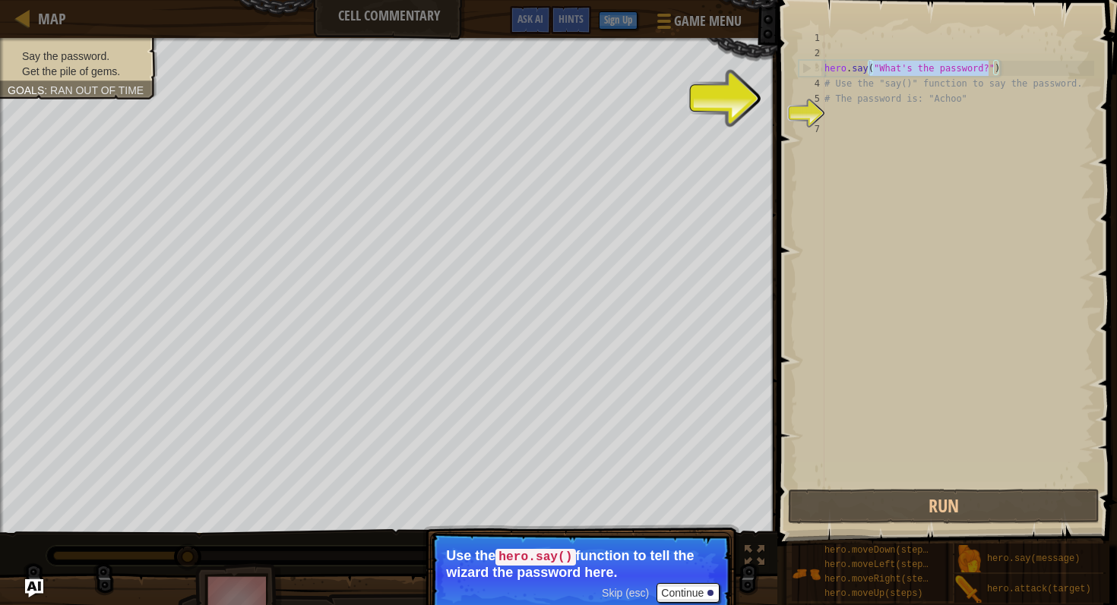
click at [870, 69] on div "hero . say ( "What's the password?" ) # Use the "say()" function to say the pas…" at bounding box center [957, 273] width 273 height 486
click at [935, 183] on div "hero . say ( "What's the password?" ) # Use the "say()" function to say the pas…" at bounding box center [957, 273] width 273 height 486
click at [836, 119] on div "hero . say ( "What's the password?" ) # Use the "say()" function to say the pas…" at bounding box center [957, 273] width 273 height 486
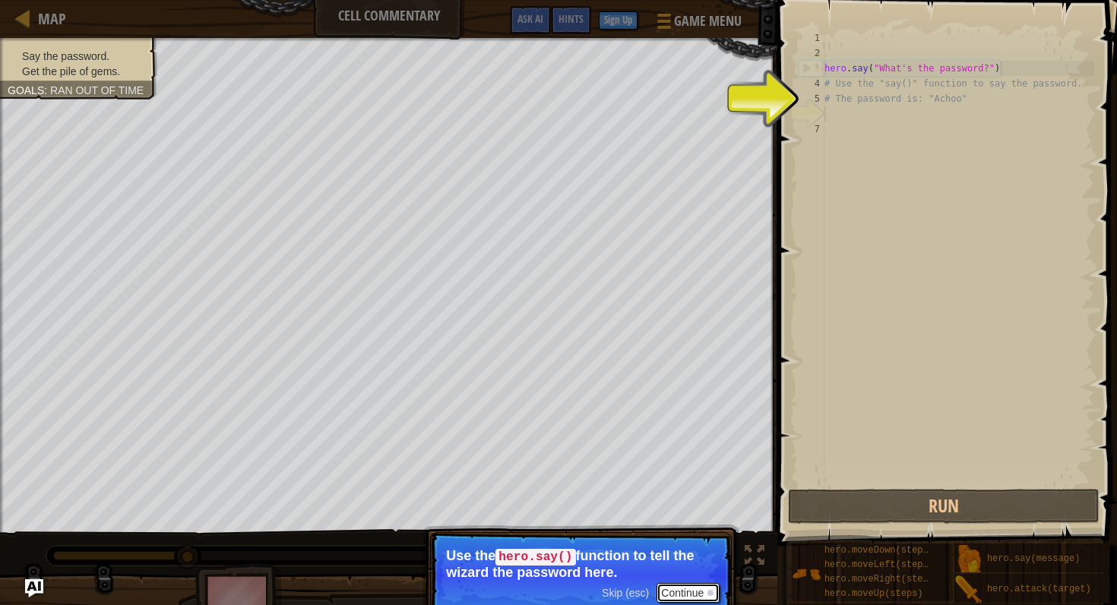
click at [687, 592] on button "Continue" at bounding box center [687, 593] width 63 height 20
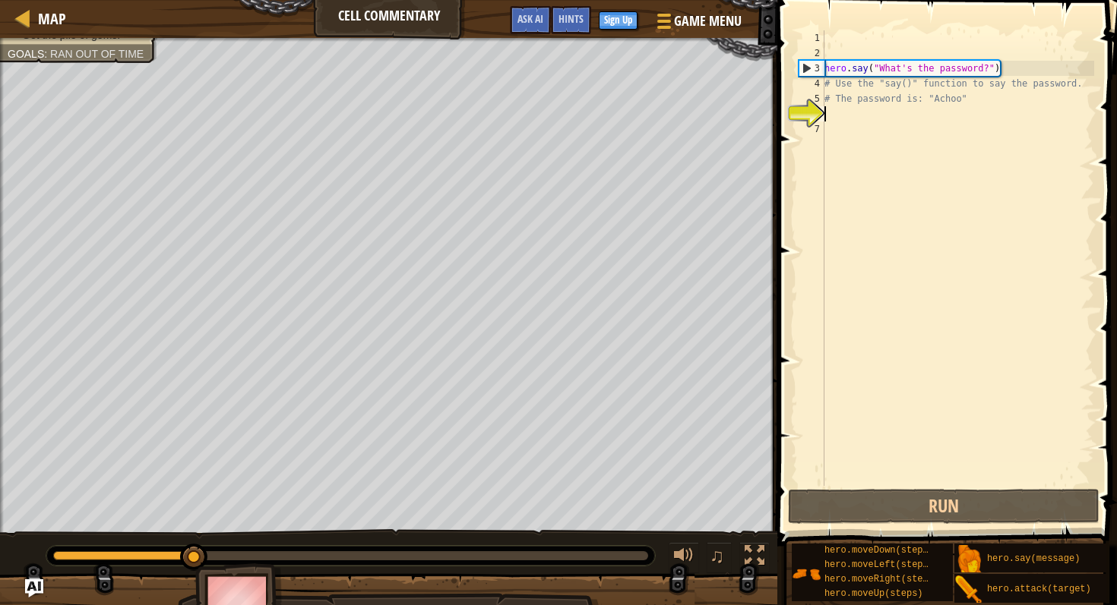
scroll to position [7, 0]
click at [840, 112] on div "hero . say ( "What's the password?" ) # Use the "say()" function to say the pas…" at bounding box center [957, 273] width 273 height 486
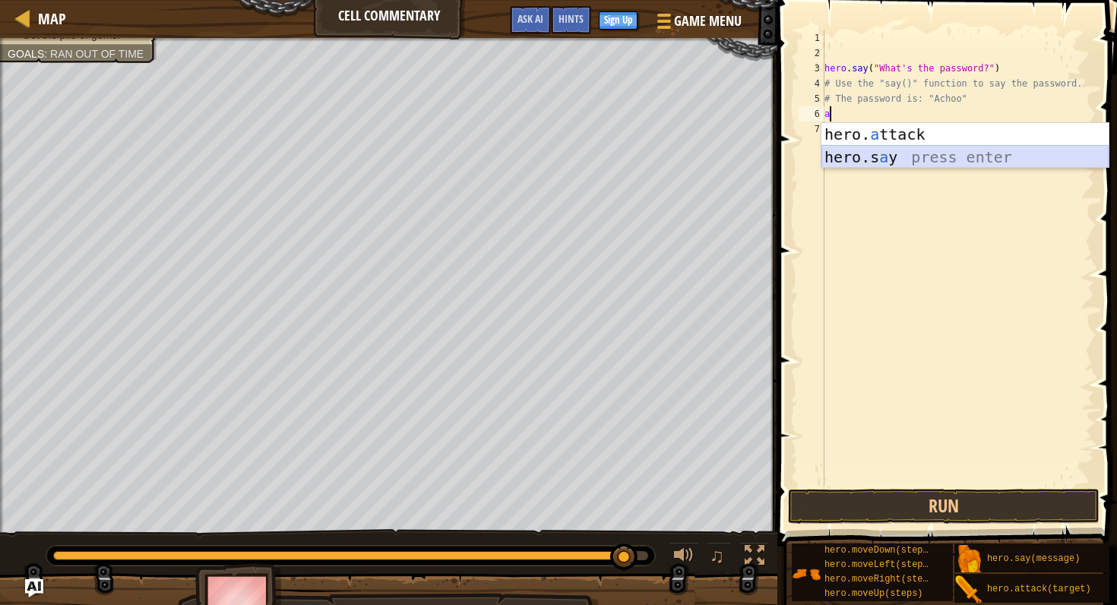
click at [880, 154] on div "hero. a ttack press enter hero.s a y press enter" at bounding box center [964, 168] width 287 height 91
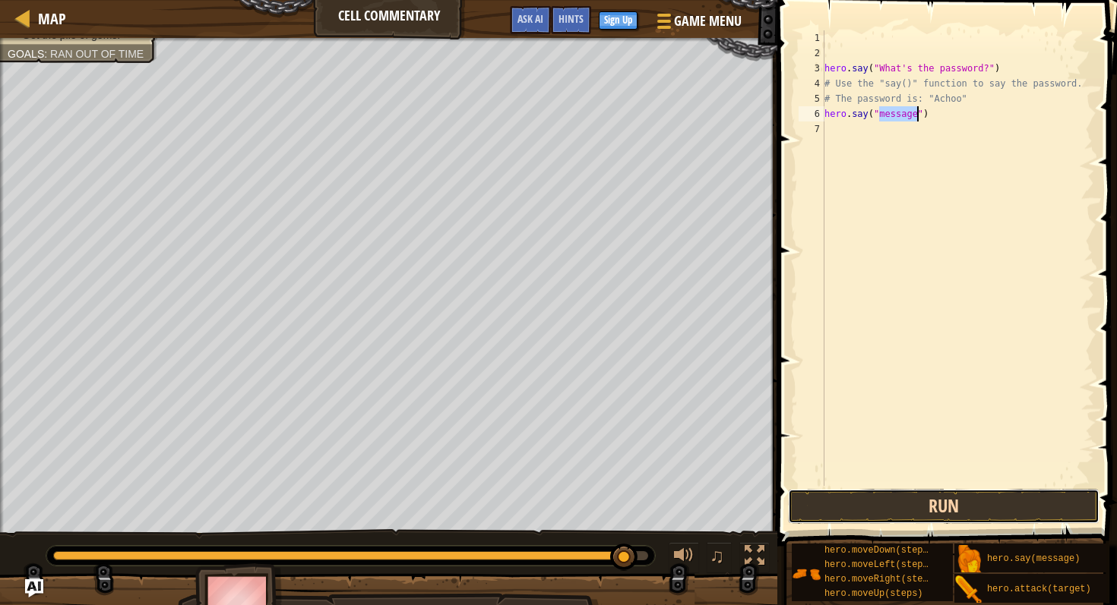
click at [940, 511] on button "Run" at bounding box center [943, 506] width 311 height 35
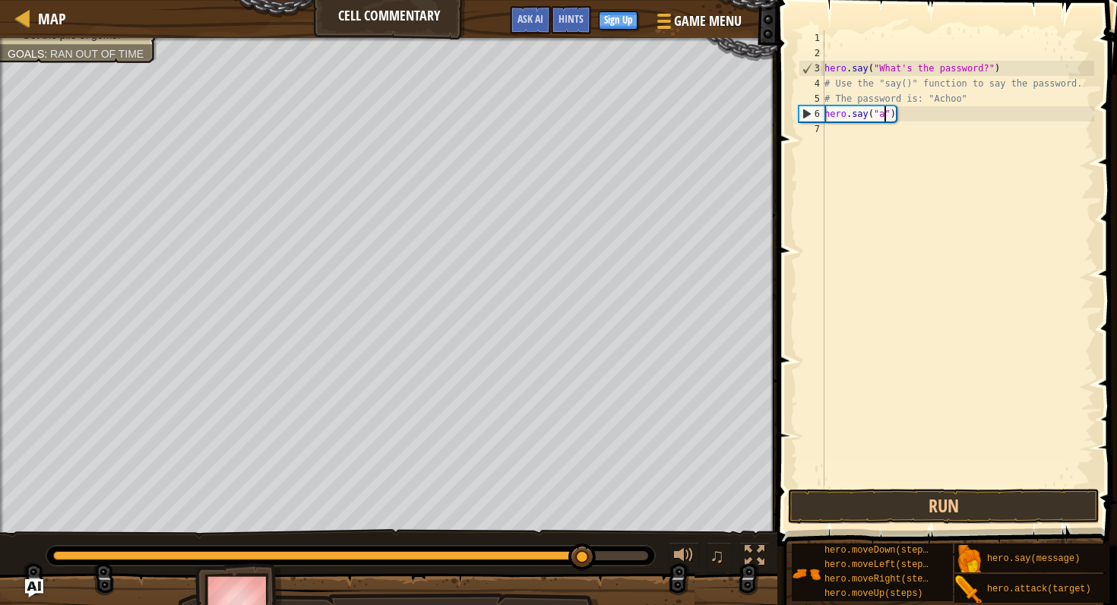
scroll to position [7, 5]
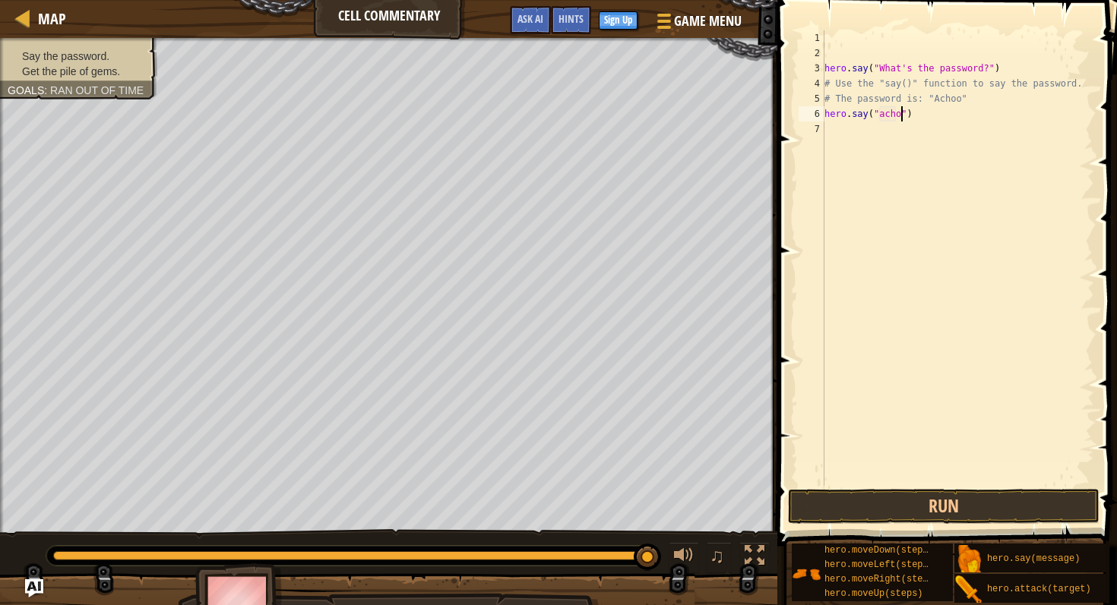
type textarea "hero.say("achoo")"
click at [956, 489] on button "Run" at bounding box center [943, 506] width 311 height 35
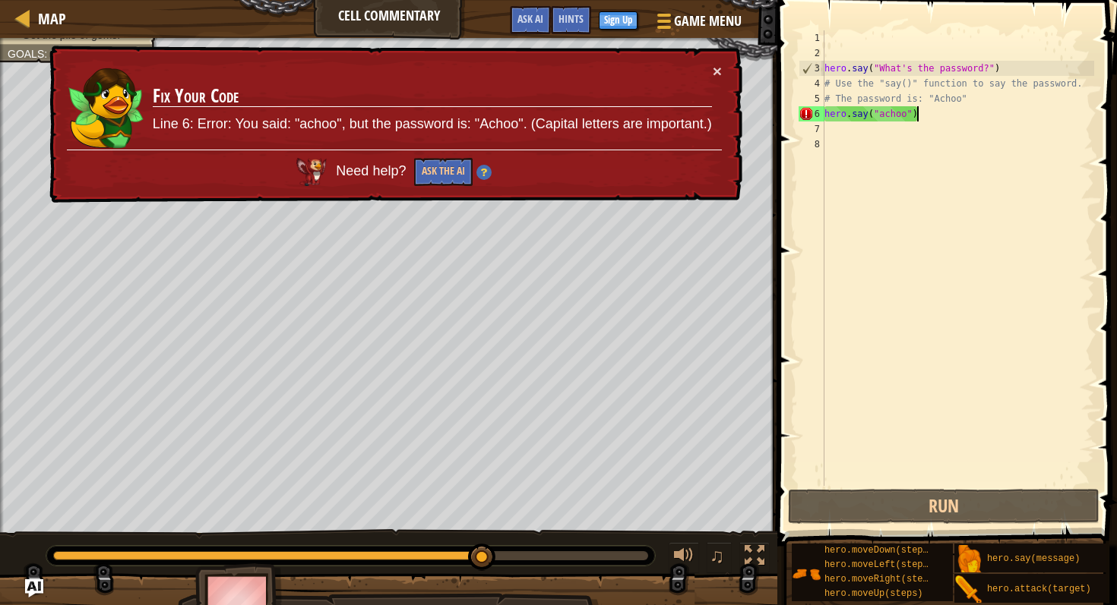
click at [944, 120] on div "hero . say ( "What's the password?" ) # Use the "say()" function to say the pas…" at bounding box center [957, 273] width 273 height 486
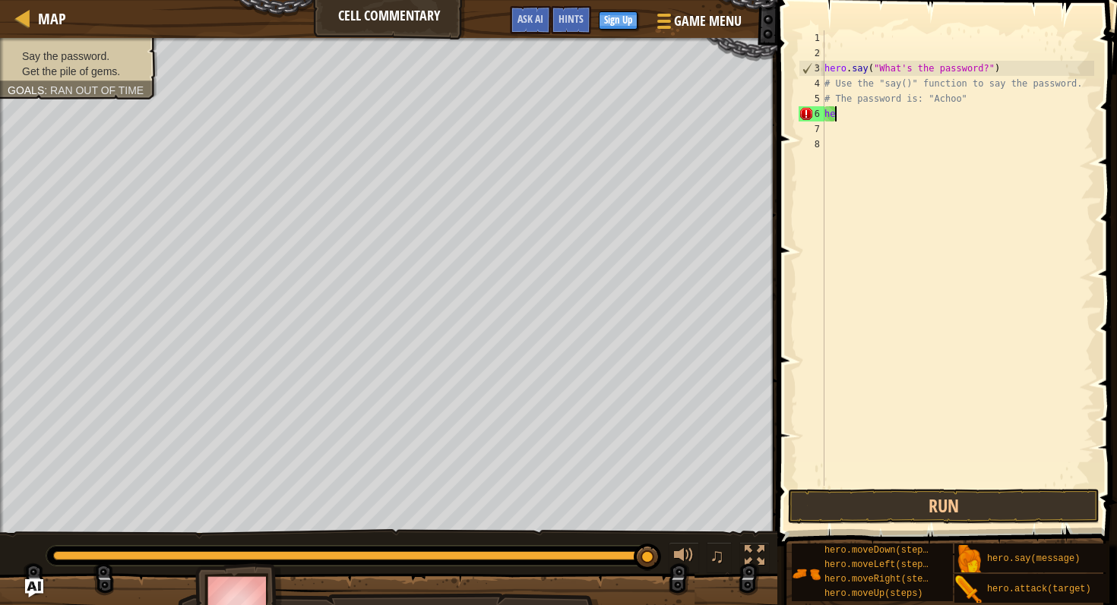
type textarea "h"
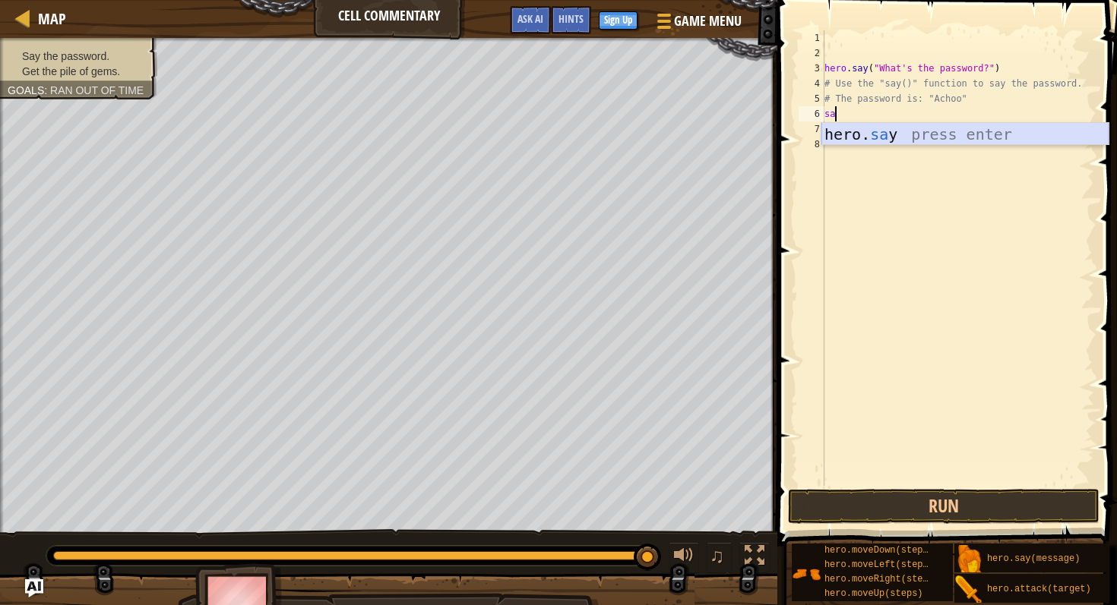
click at [1010, 130] on div "hero. sa y press enter" at bounding box center [964, 157] width 287 height 68
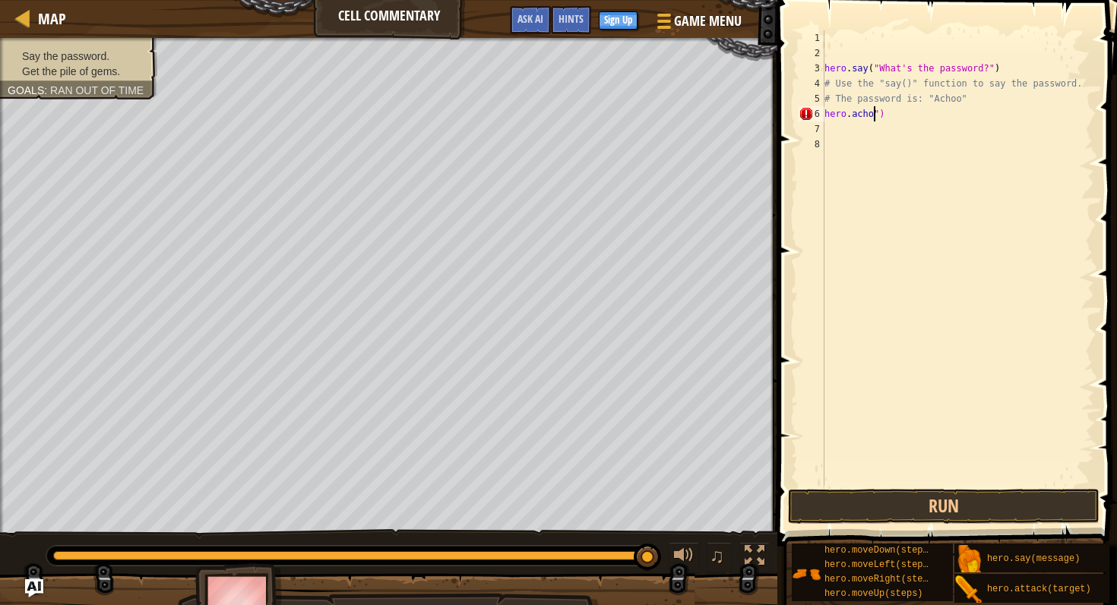
type textarea "hero.achoo")"
click at [920, 504] on button "Run" at bounding box center [943, 506] width 311 height 35
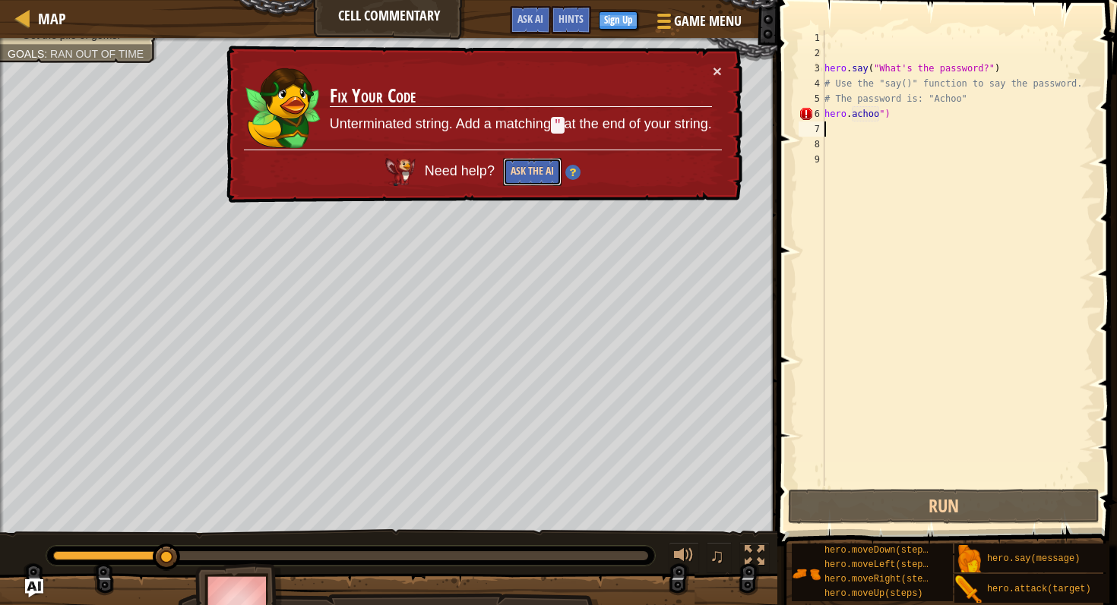
click at [524, 169] on button "Ask the AI" at bounding box center [532, 172] width 58 height 28
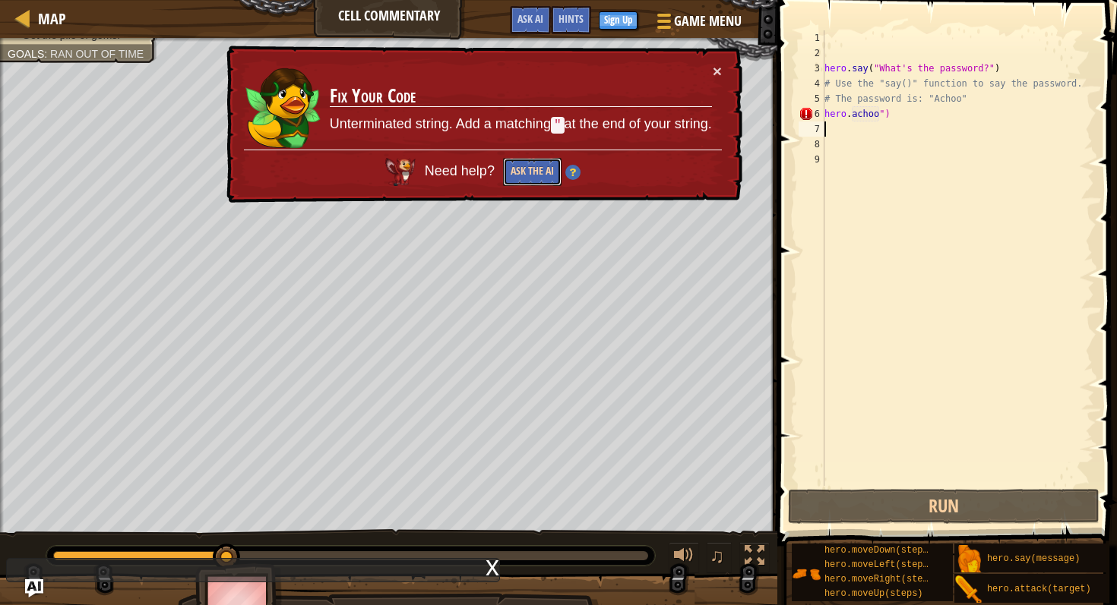
click at [525, 168] on button "Ask the AI" at bounding box center [532, 172] width 58 height 28
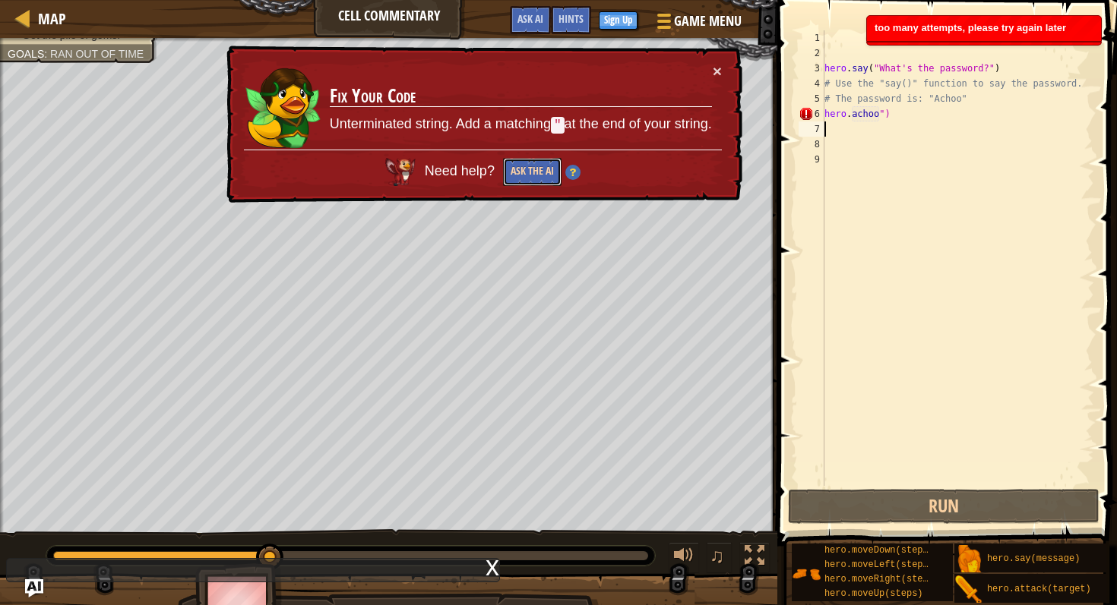
click at [525, 168] on button "Ask the AI" at bounding box center [532, 172] width 58 height 28
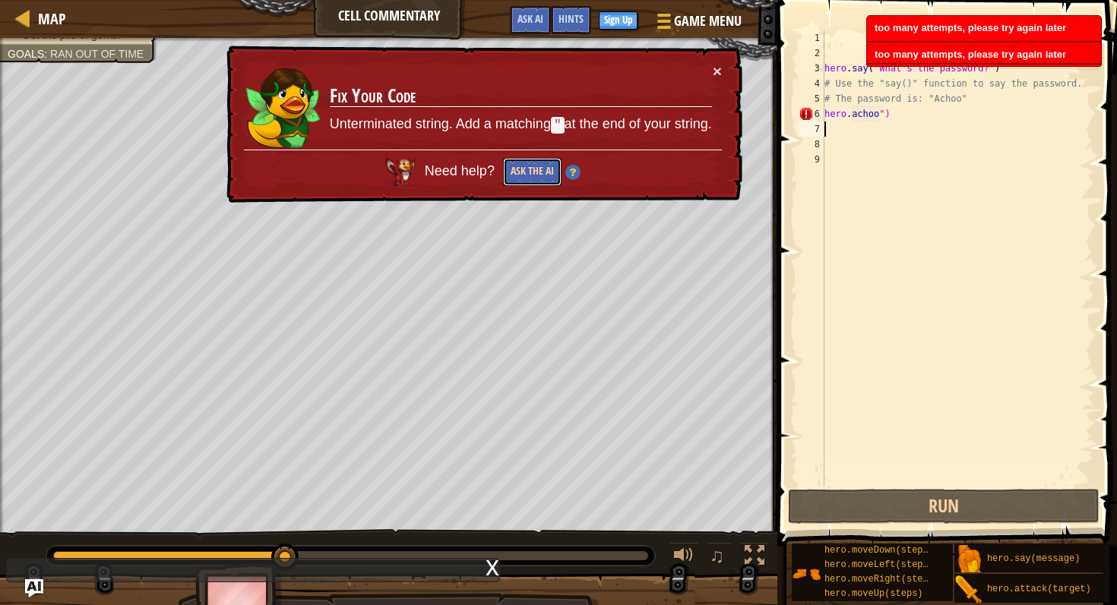
click at [525, 168] on button "Ask the AI" at bounding box center [532, 172] width 58 height 28
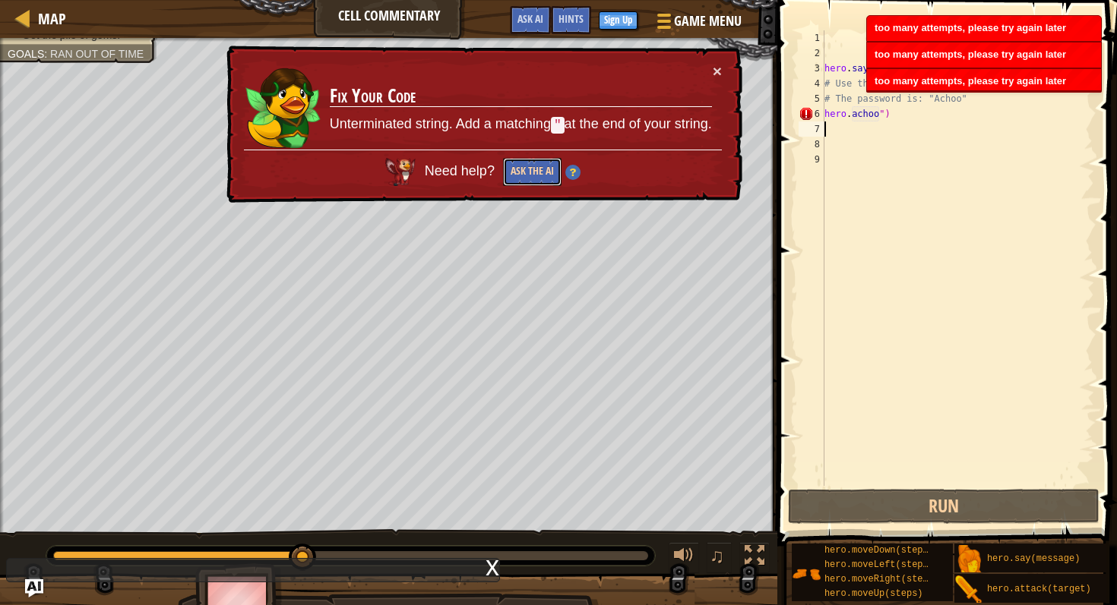
click at [525, 168] on button "Ask the AI" at bounding box center [532, 172] width 58 height 28
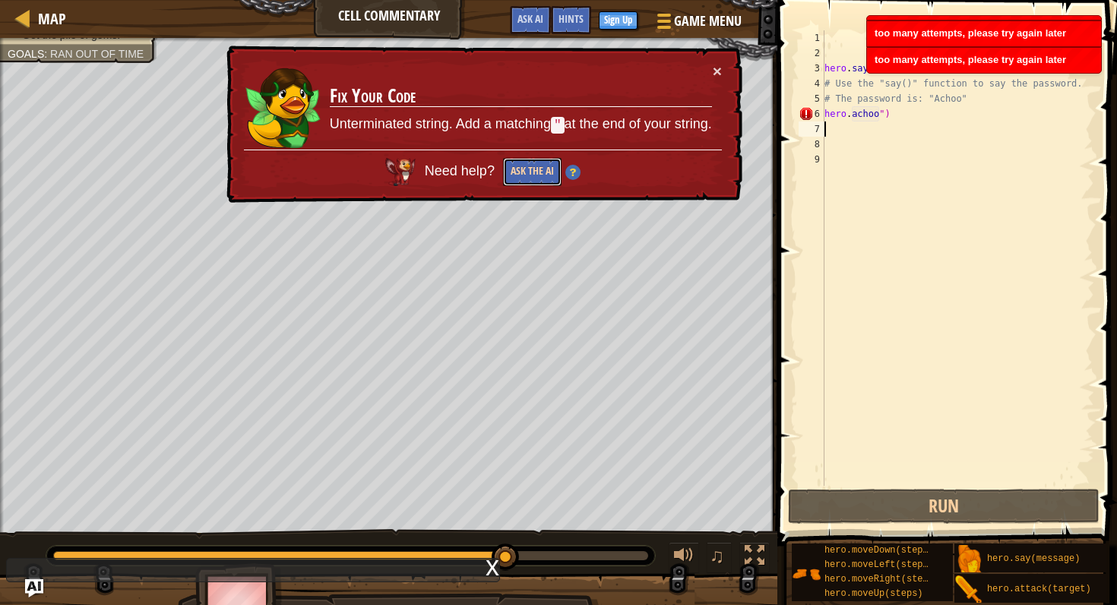
click at [526, 169] on button "Ask the AI" at bounding box center [532, 172] width 58 height 28
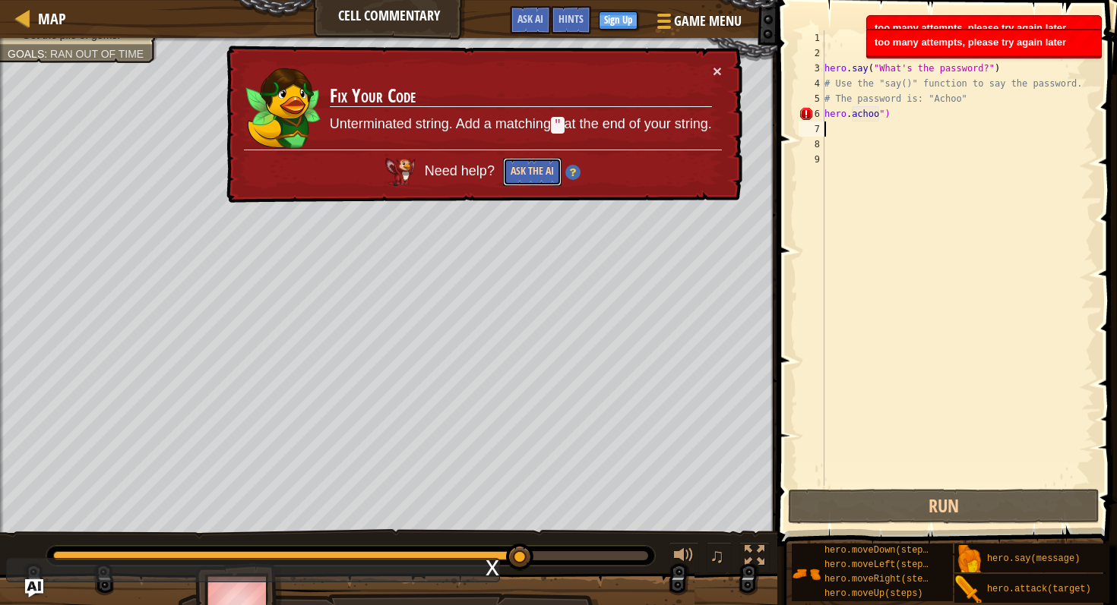
click at [526, 169] on button "Ask the AI" at bounding box center [532, 172] width 58 height 28
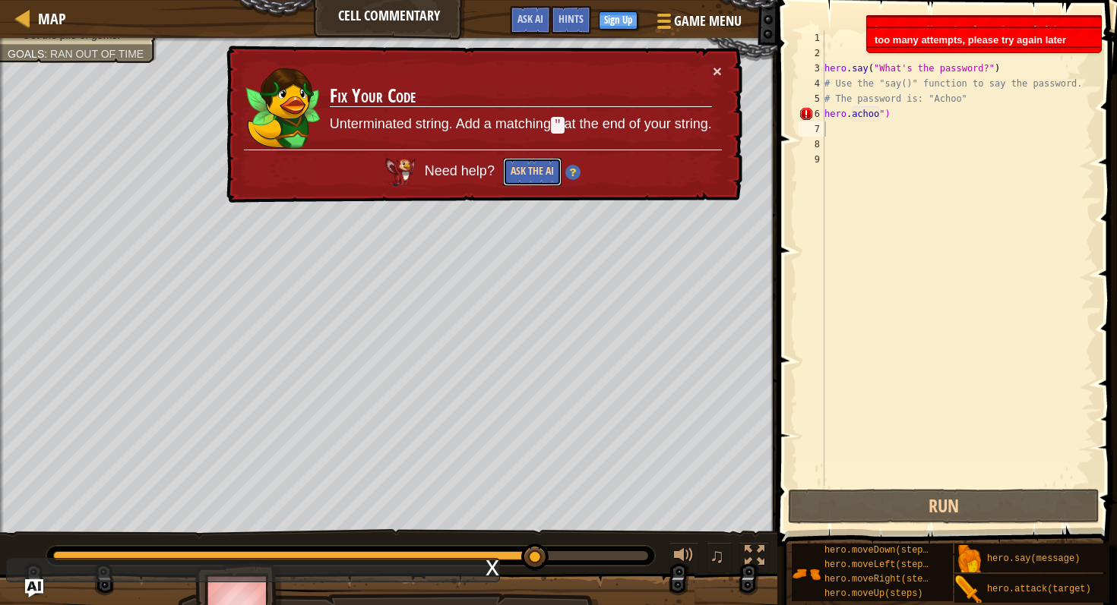
click at [526, 169] on button "Ask the AI" at bounding box center [532, 172] width 58 height 28
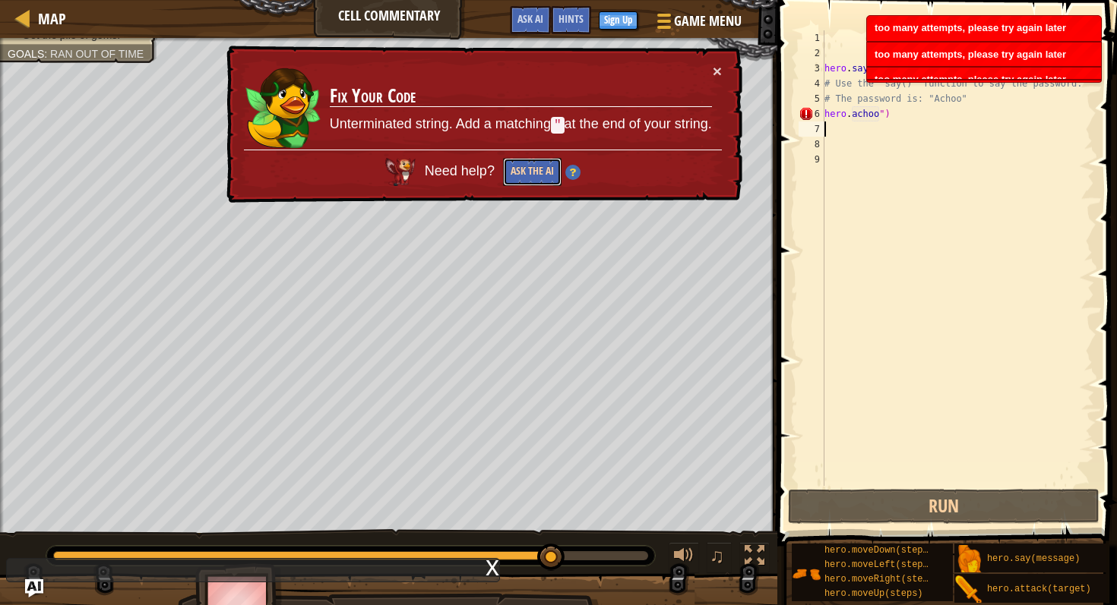
click at [526, 169] on button "Ask the AI" at bounding box center [532, 172] width 58 height 28
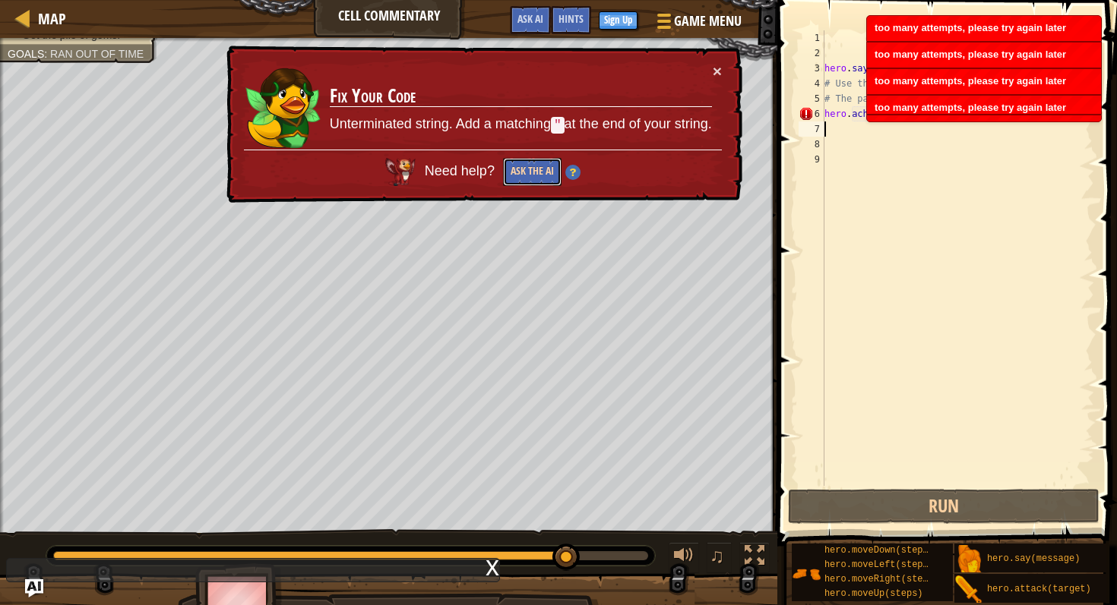
click at [526, 169] on button "Ask the AI" at bounding box center [532, 172] width 58 height 28
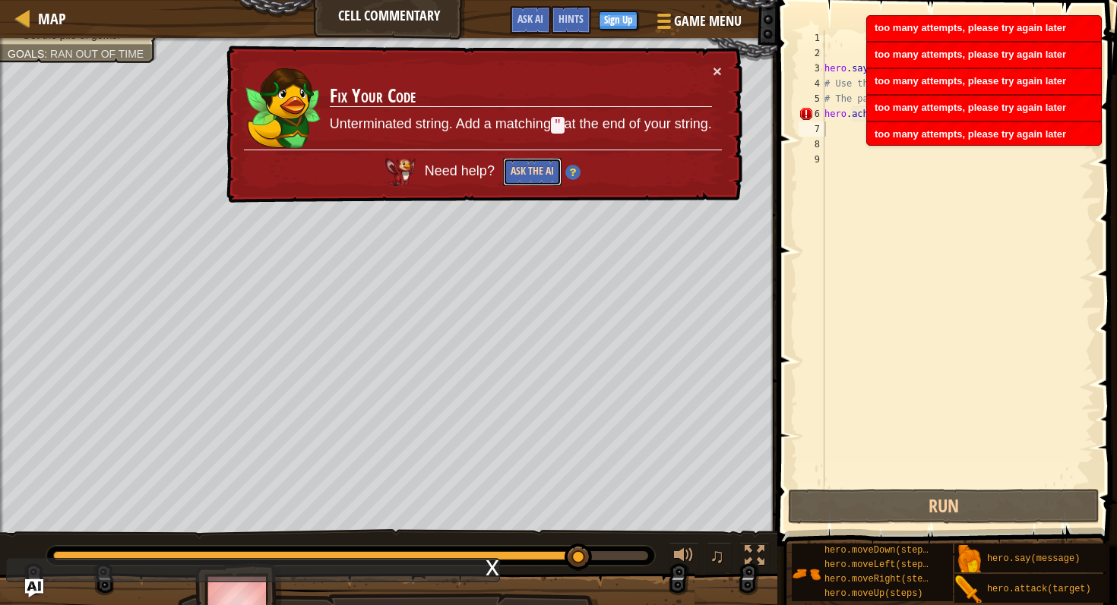
click at [526, 169] on button "Ask the AI" at bounding box center [532, 172] width 58 height 28
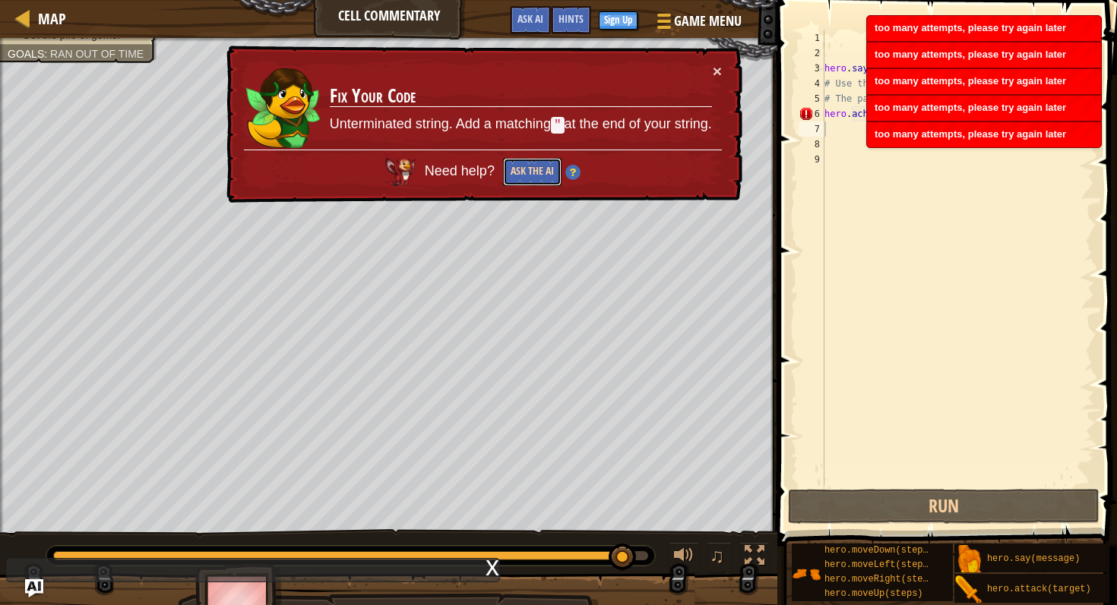
click at [526, 169] on button "Ask the AI" at bounding box center [532, 172] width 58 height 28
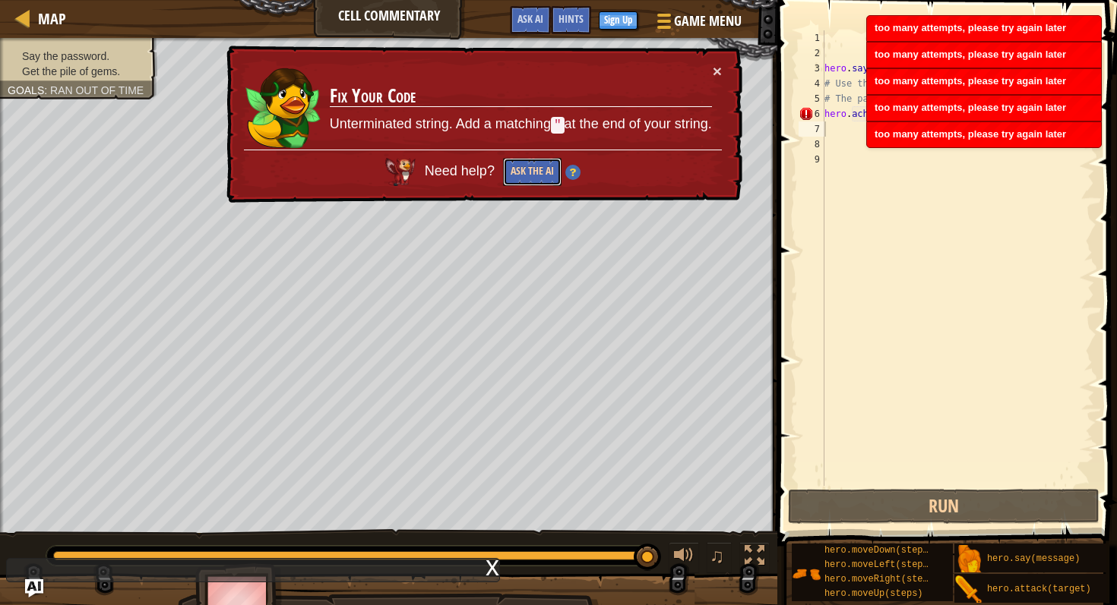
click at [526, 169] on button "Ask the AI" at bounding box center [532, 172] width 58 height 28
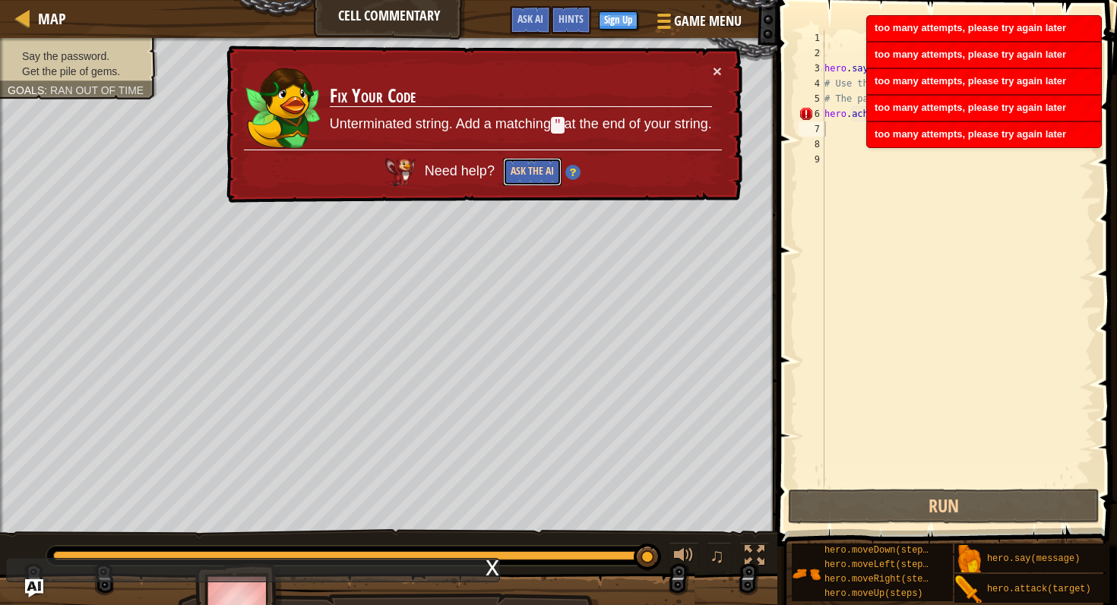
click at [526, 169] on button "Ask the AI" at bounding box center [532, 172] width 58 height 28
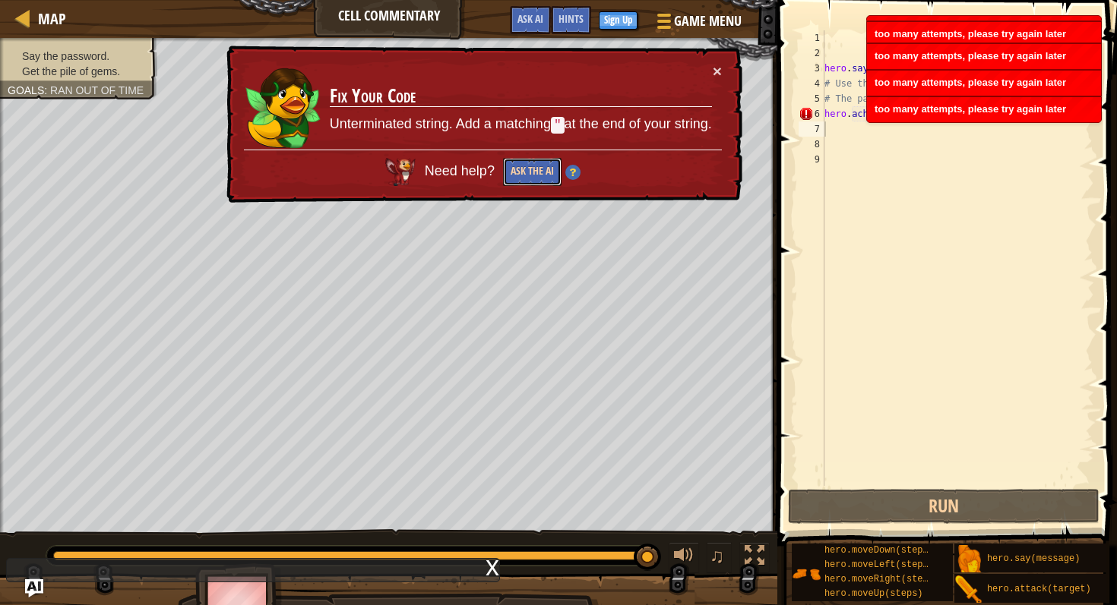
click at [526, 169] on button "Ask the AI" at bounding box center [532, 172] width 58 height 28
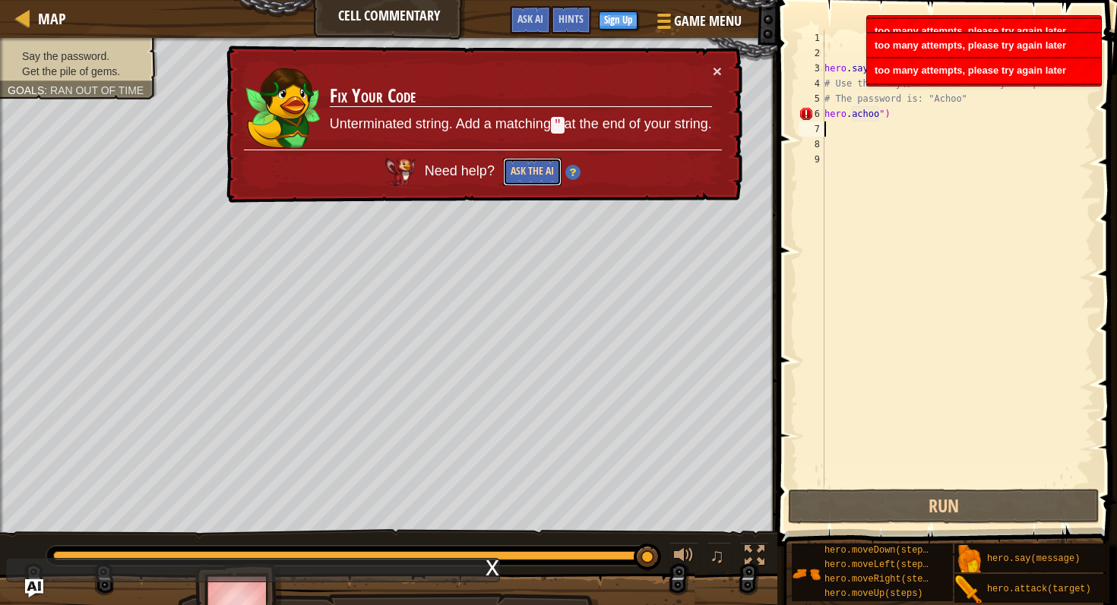
click at [526, 169] on button "Ask the AI" at bounding box center [532, 172] width 58 height 28
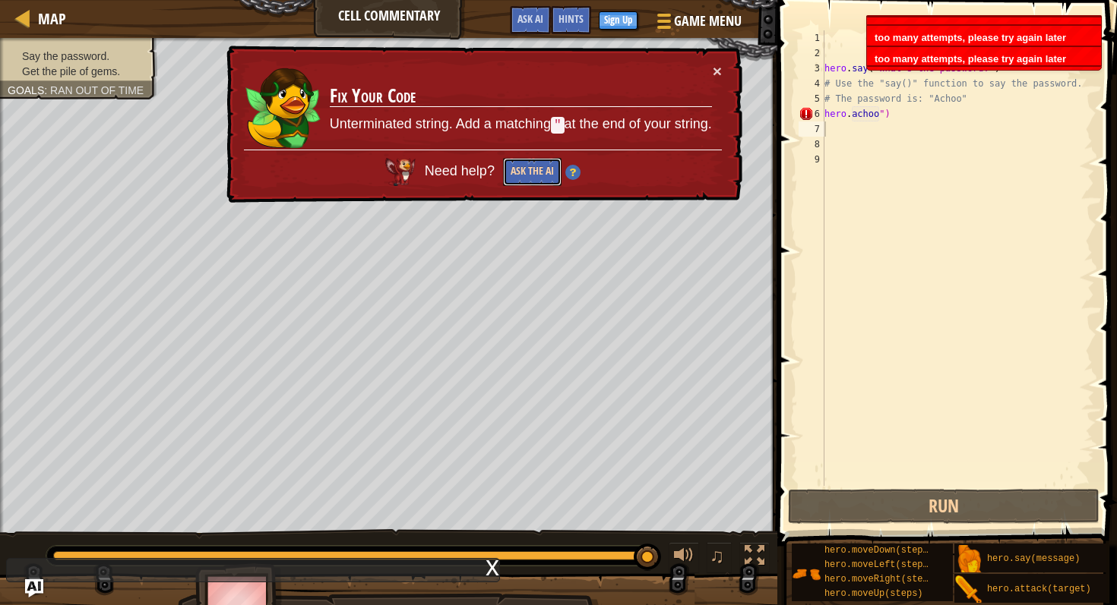
click at [526, 169] on button "Ask the AI" at bounding box center [532, 172] width 58 height 28
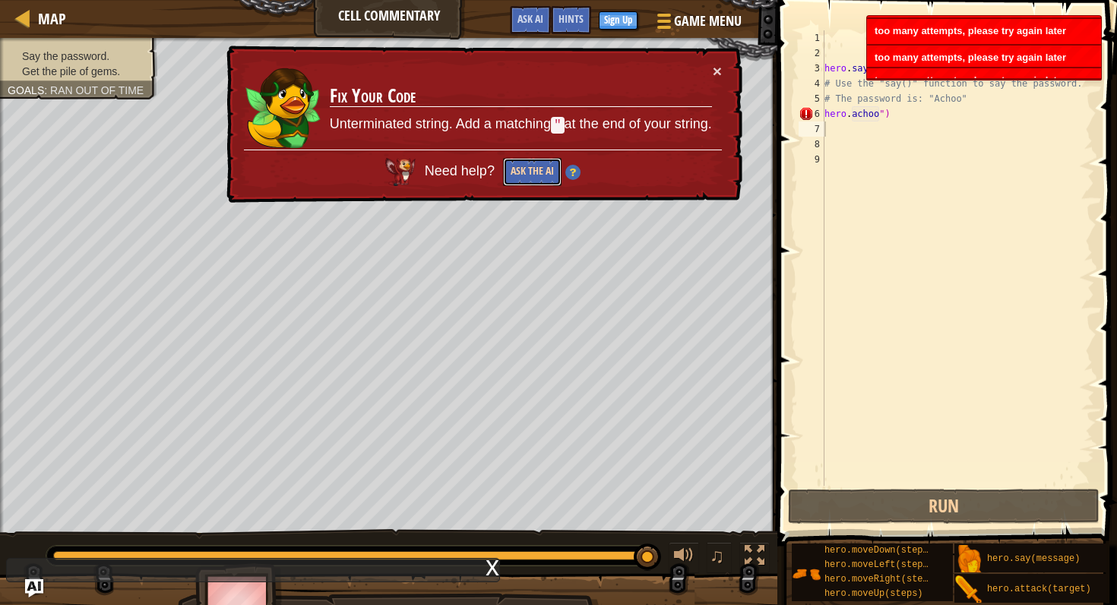
click at [526, 169] on button "Ask the AI" at bounding box center [532, 172] width 58 height 28
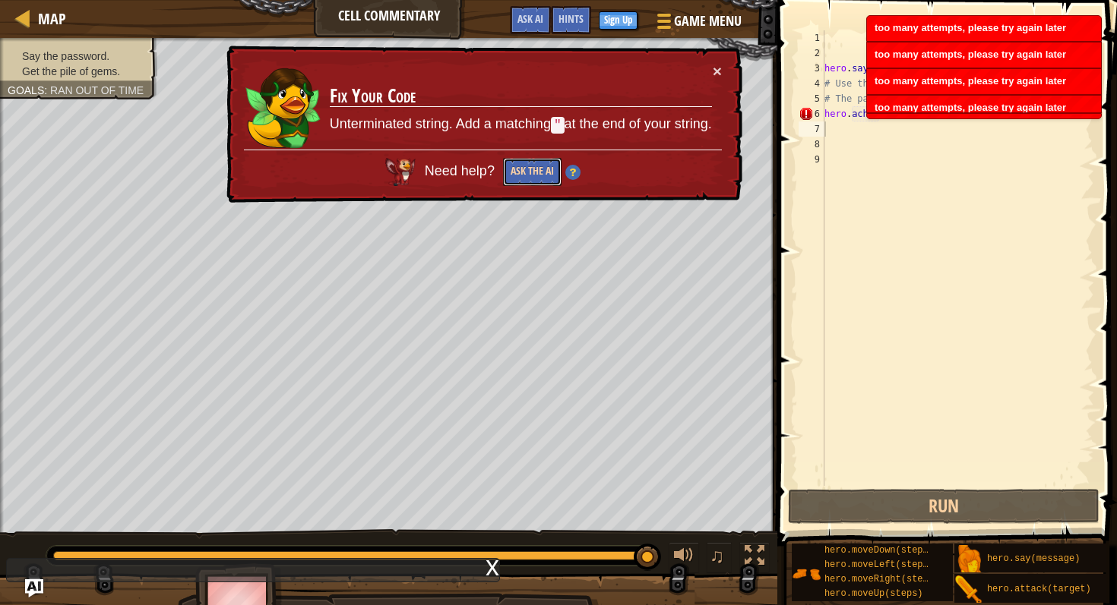
click at [526, 169] on button "Ask the AI" at bounding box center [532, 172] width 58 height 28
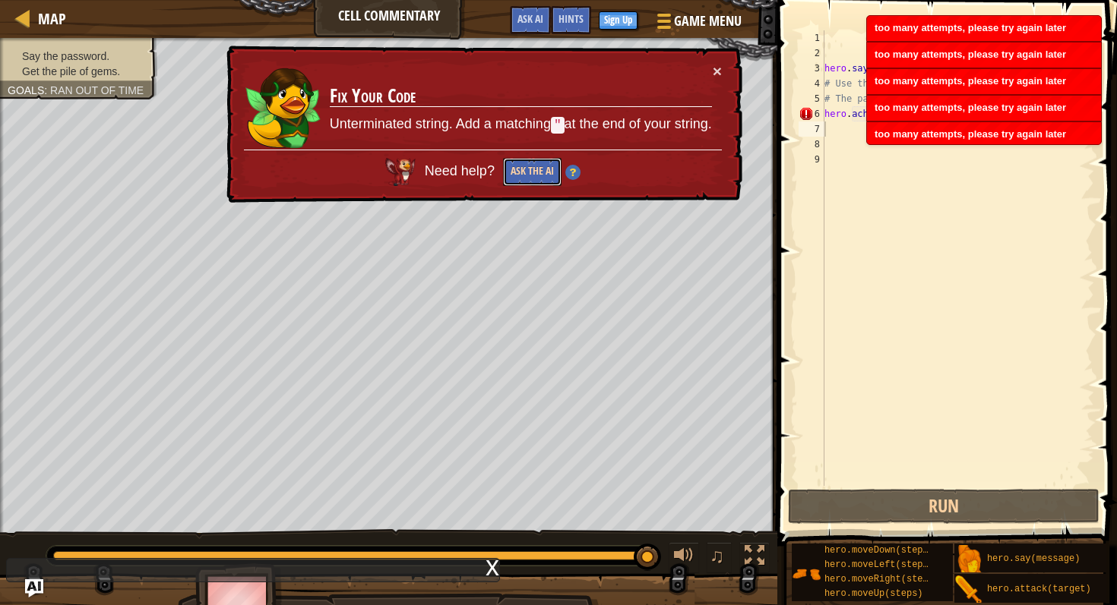
click at [526, 169] on button "Ask the AI" at bounding box center [532, 172] width 58 height 28
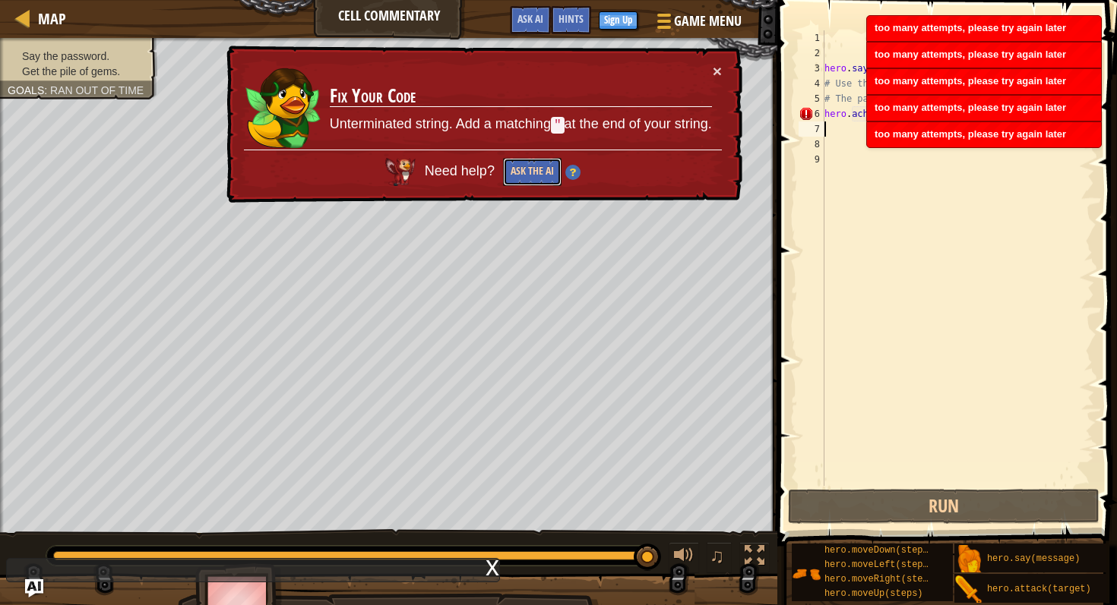
click at [526, 169] on button "Ask the AI" at bounding box center [532, 172] width 58 height 28
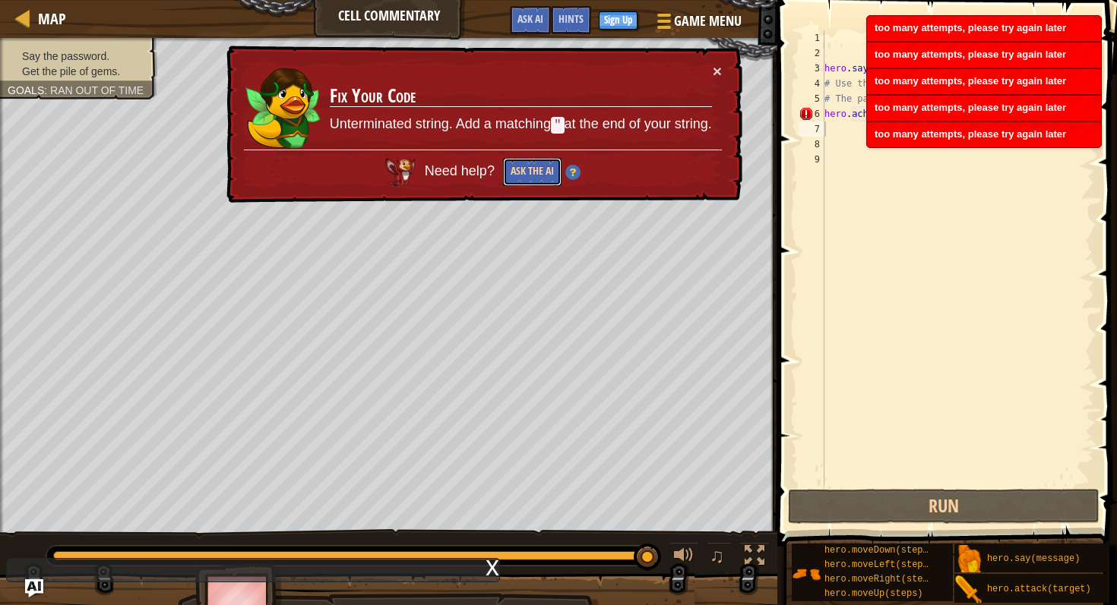
click at [526, 169] on button "Ask the AI" at bounding box center [532, 172] width 58 height 28
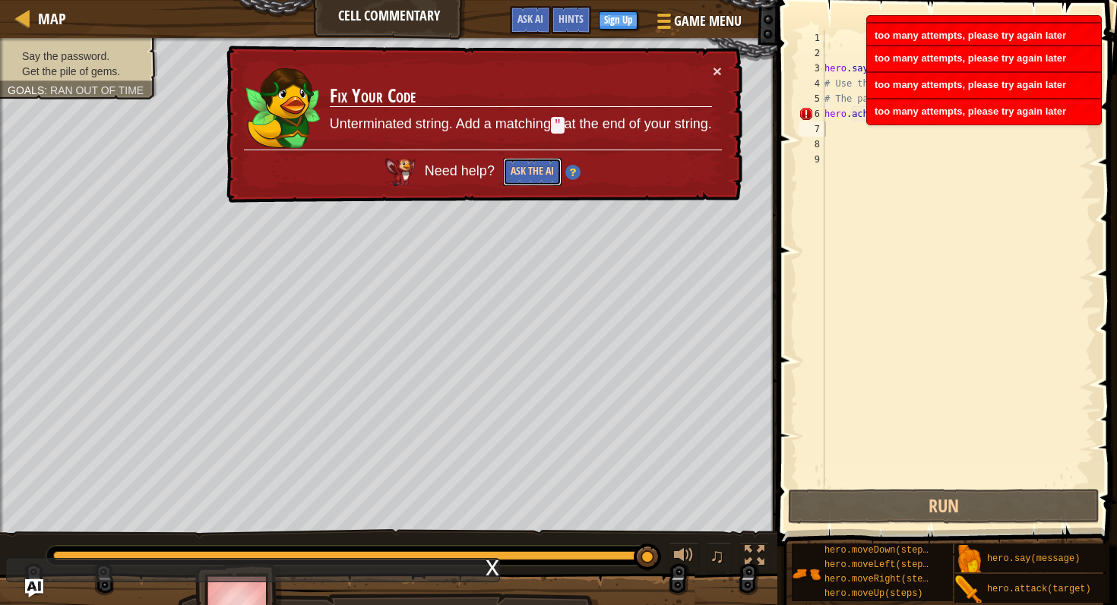
click at [526, 169] on button "Ask the AI" at bounding box center [532, 172] width 58 height 28
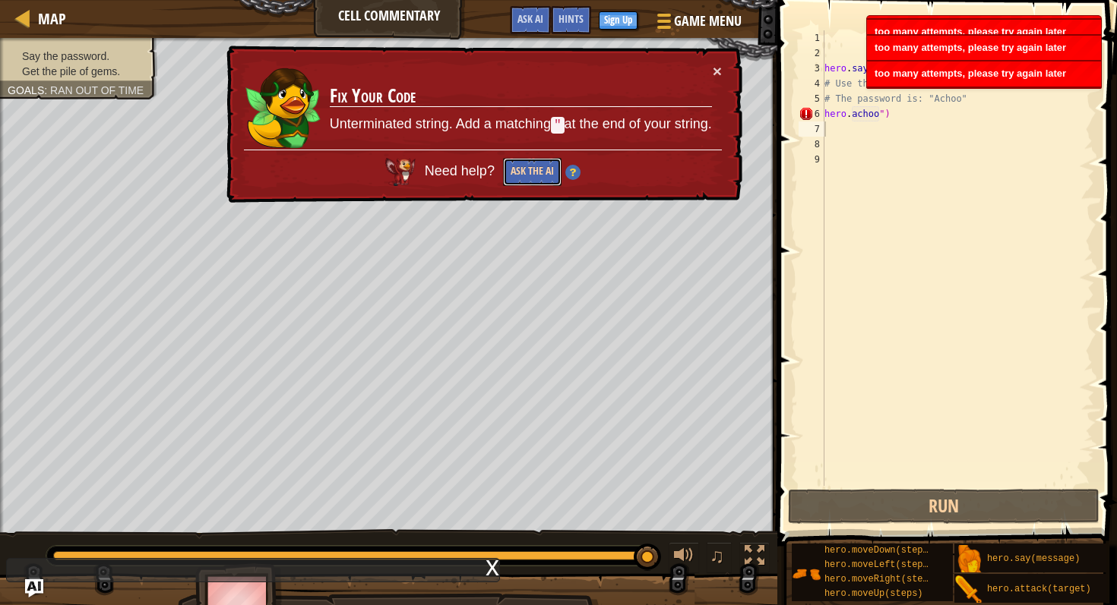
click at [526, 169] on button "Ask the AI" at bounding box center [532, 172] width 58 height 28
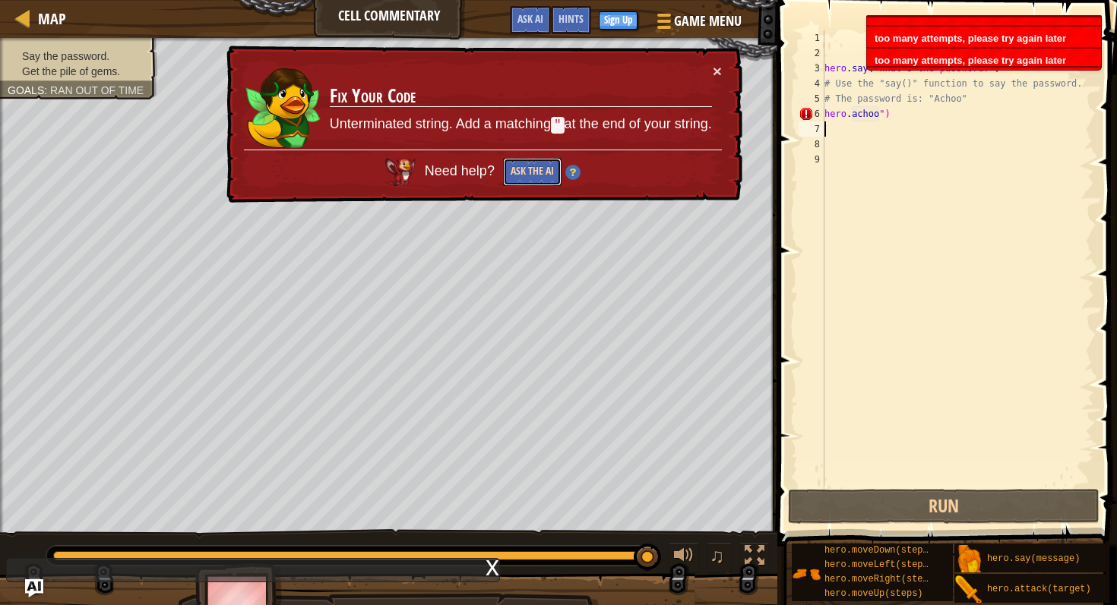
click at [526, 169] on button "Ask the AI" at bounding box center [532, 172] width 58 height 28
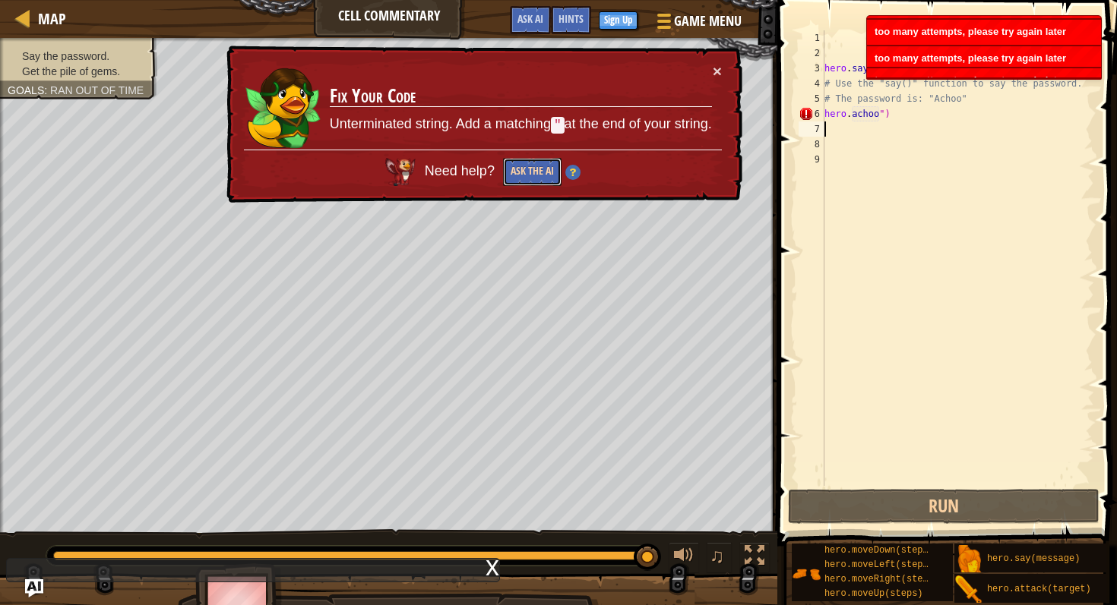
click at [526, 169] on button "Ask the AI" at bounding box center [532, 172] width 58 height 28
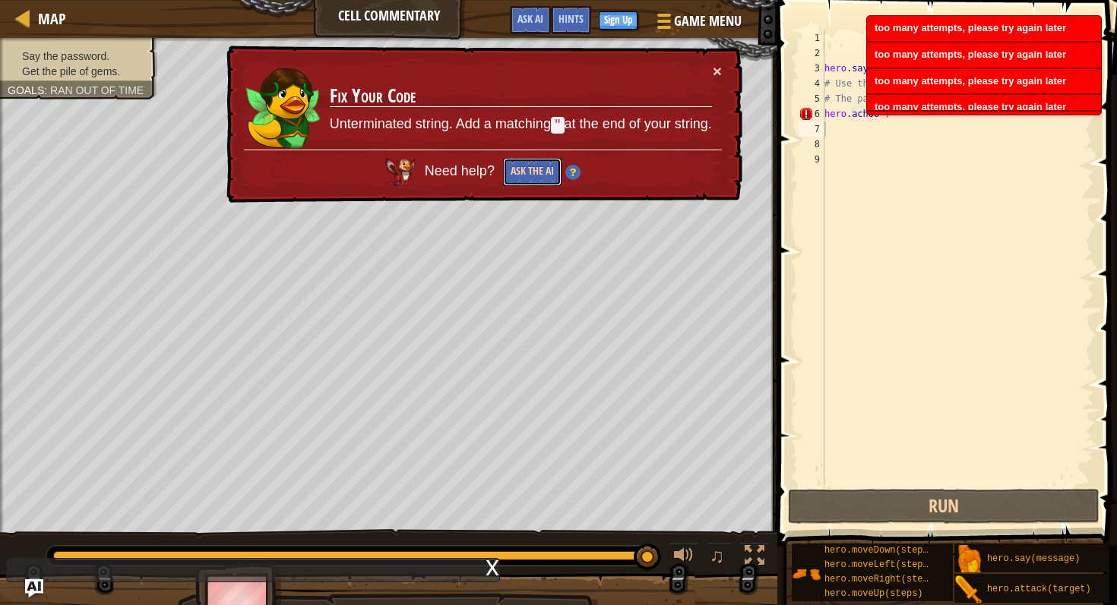
click at [526, 169] on button "Ask the AI" at bounding box center [532, 172] width 58 height 28
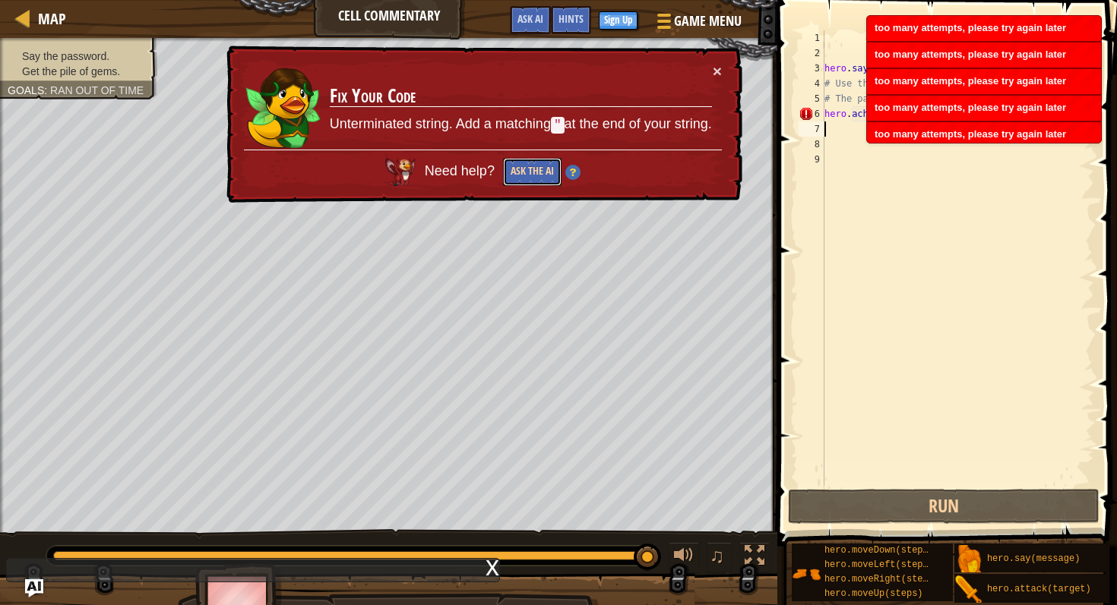
click at [526, 169] on button "Ask the AI" at bounding box center [532, 172] width 58 height 28
drag, startPoint x: 526, startPoint y: 169, endPoint x: 545, endPoint y: 150, distance: 26.9
click at [529, 167] on button "Ask the AI" at bounding box center [532, 172] width 58 height 28
click at [545, 150] on div "Need help? Ask the AI" at bounding box center [483, 168] width 478 height 36
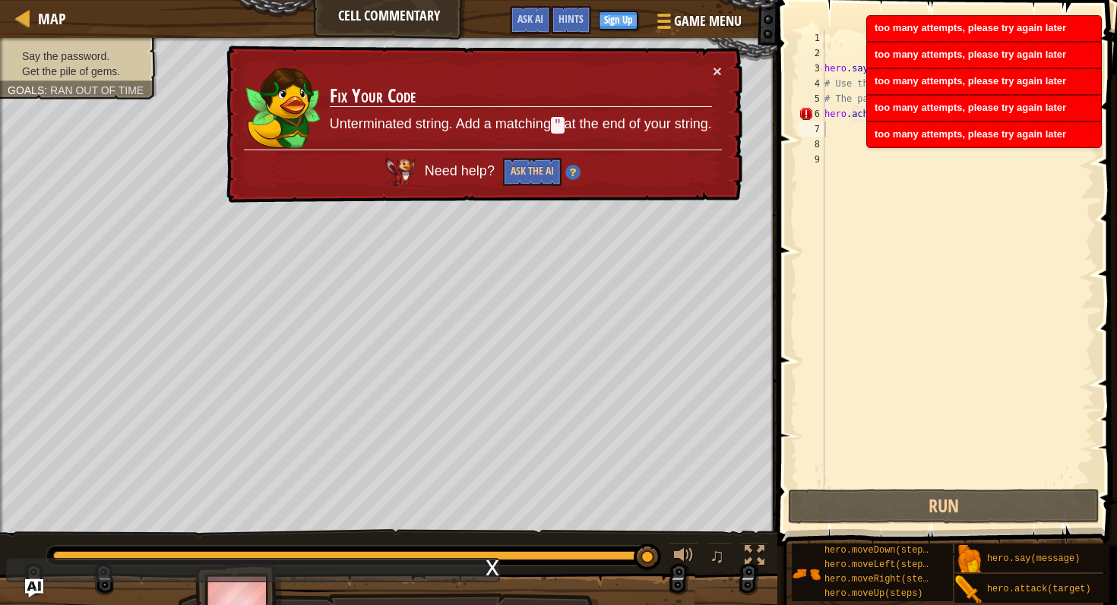
click at [545, 150] on div "Need help? Ask the AI" at bounding box center [483, 168] width 478 height 36
click at [890, 292] on div "hero . say ( "What's the password?" ) # Use the "say()" function to say the pas…" at bounding box center [957, 273] width 273 height 486
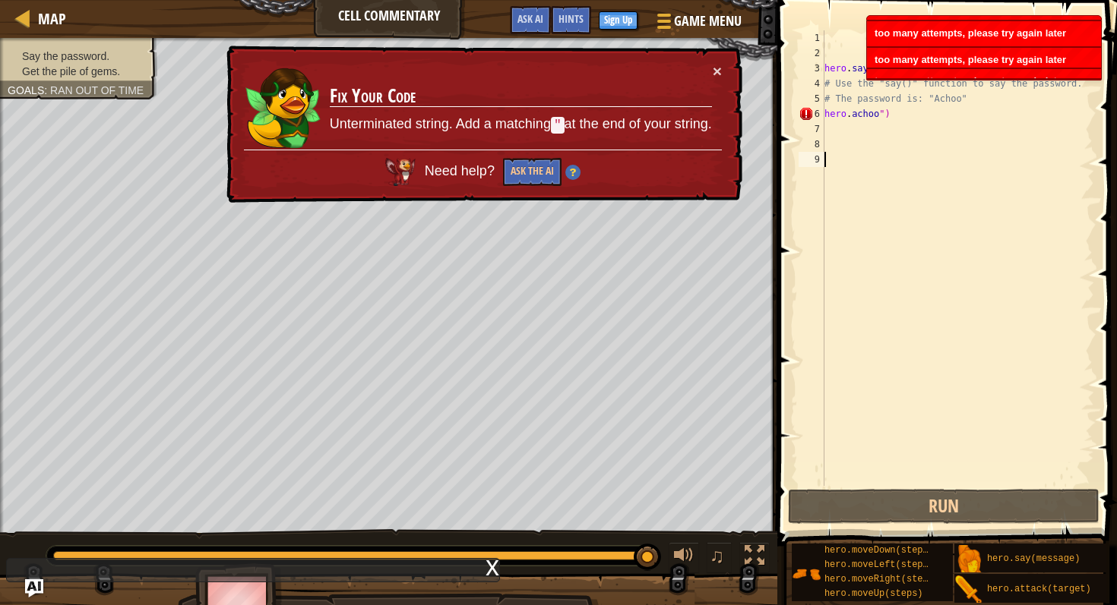
click at [934, 227] on div "hero . say ( "What's the password?" ) # Use the "say()" function to say the pas…" at bounding box center [957, 273] width 273 height 486
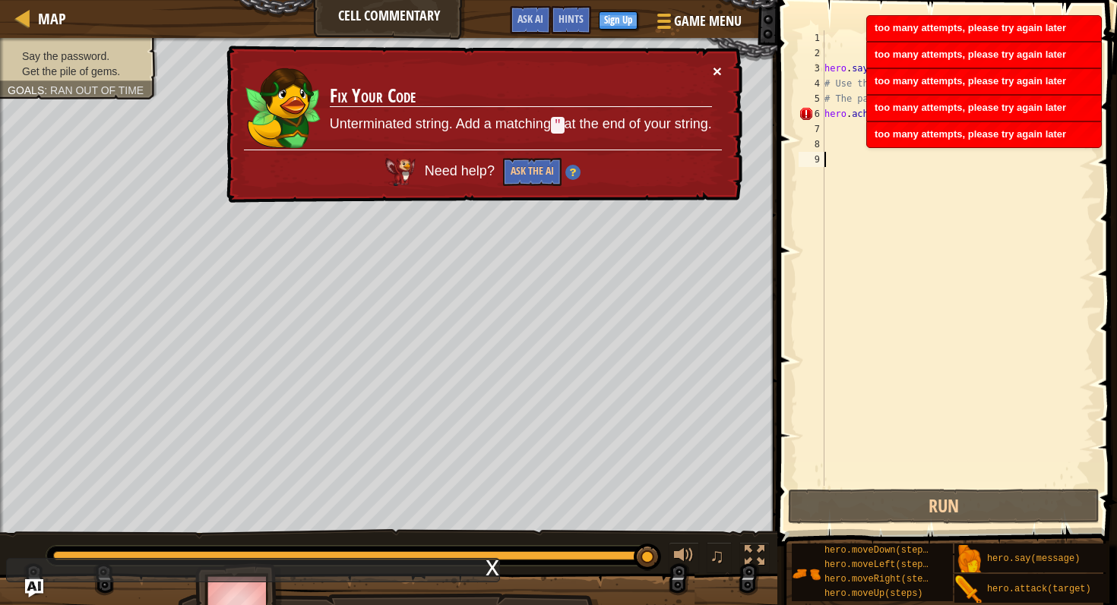
click at [720, 64] on button "×" at bounding box center [716, 71] width 9 height 16
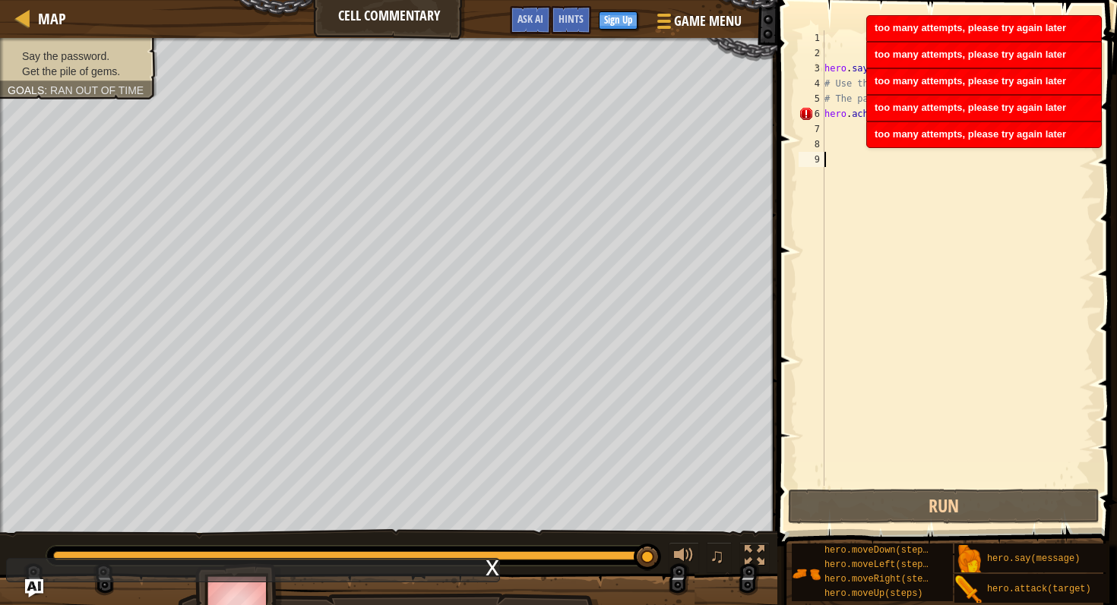
click at [937, 191] on div "hero . say ( "What's the password?" ) # Use the "say()" function to say the pas…" at bounding box center [957, 273] width 273 height 486
click at [882, 366] on div "hero . say ( "What's the password?" ) # Use the "say()" function to say the pas…" at bounding box center [957, 273] width 273 height 486
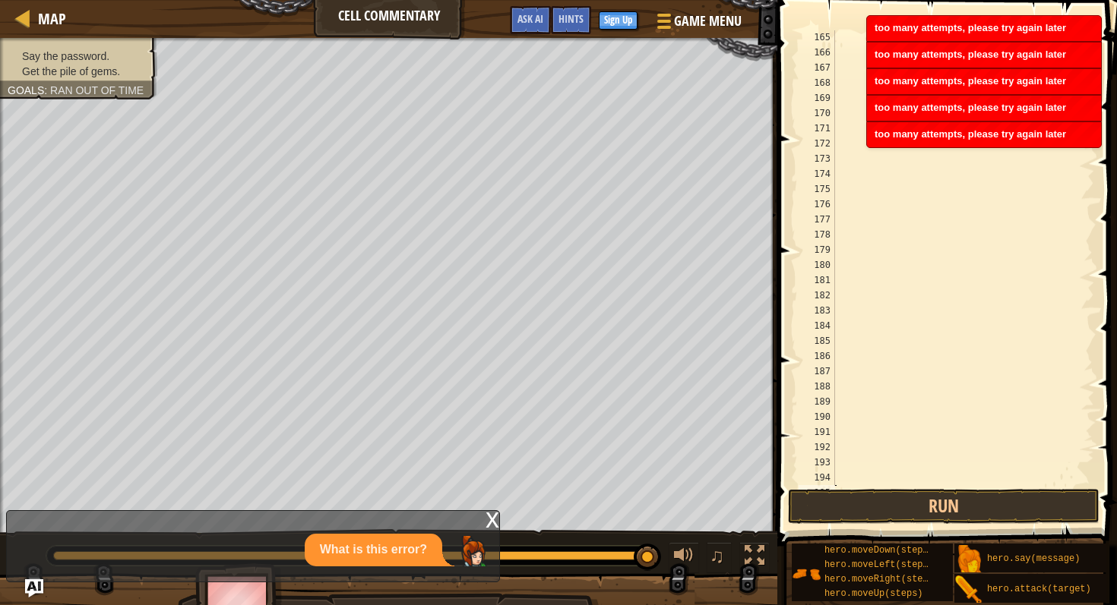
scroll to position [2515, 0]
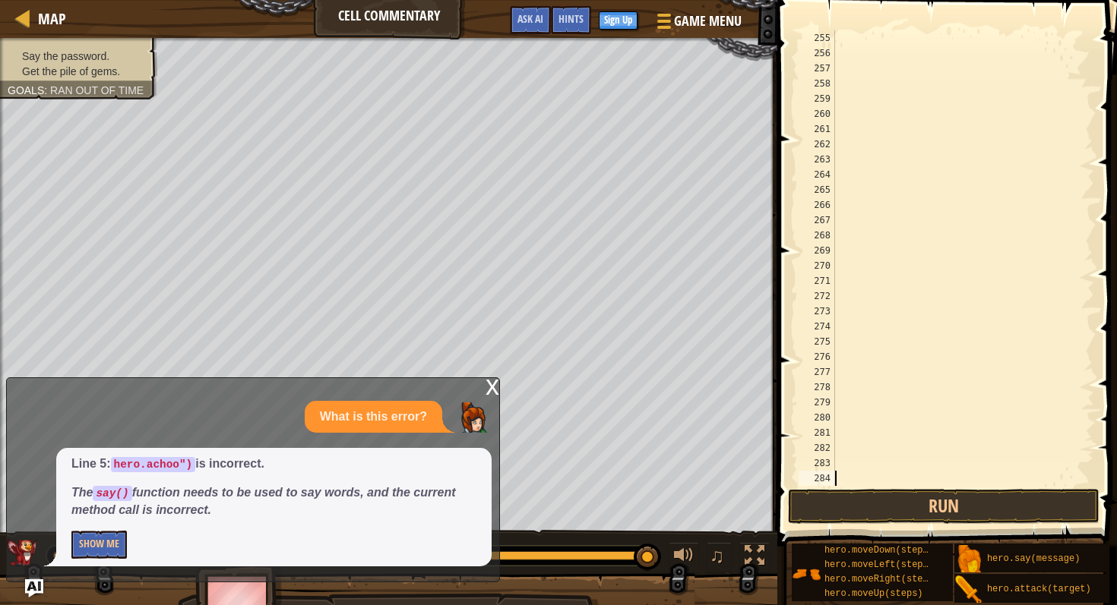
click at [905, 302] on div at bounding box center [963, 273] width 262 height 486
click at [905, 328] on div at bounding box center [963, 273] width 262 height 486
click at [846, 481] on div at bounding box center [963, 273] width 262 height 486
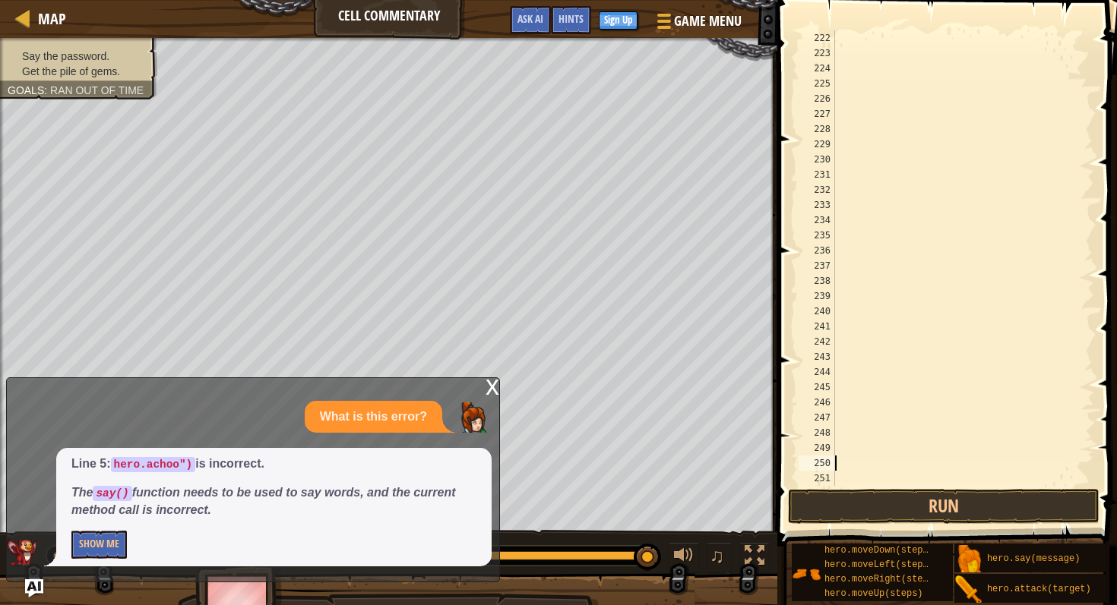
click at [845, 457] on div at bounding box center [963, 273] width 262 height 486
click at [845, 470] on div at bounding box center [963, 273] width 262 height 486
click at [844, 472] on div at bounding box center [963, 273] width 262 height 486
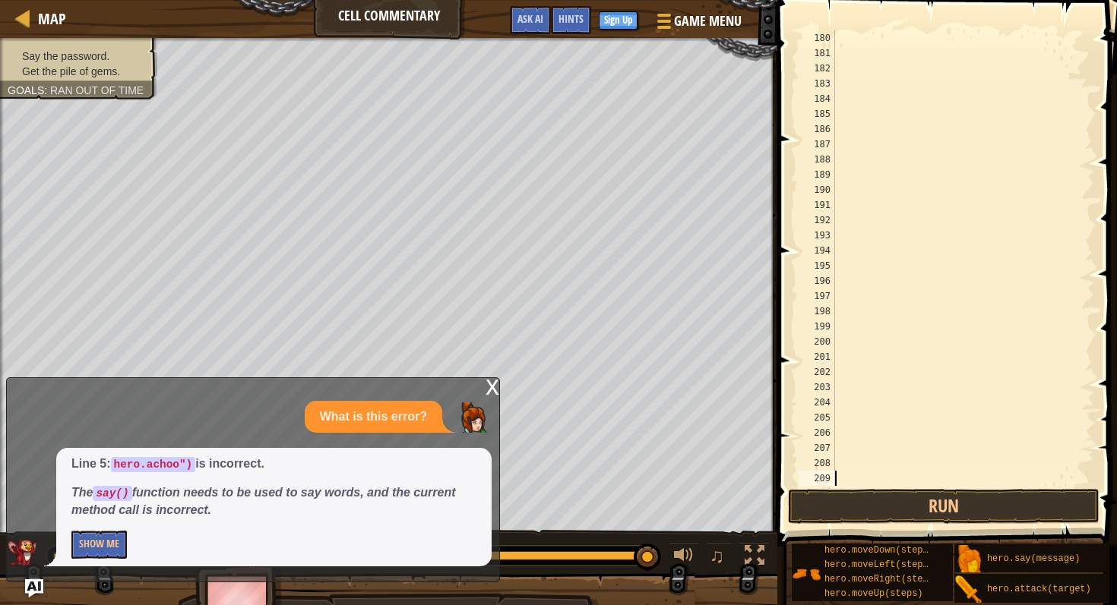
click at [847, 155] on div at bounding box center [963, 273] width 262 height 486
click at [843, 232] on div at bounding box center [963, 273] width 262 height 486
click at [845, 278] on div at bounding box center [963, 273] width 262 height 486
click at [856, 156] on div at bounding box center [963, 273] width 262 height 486
click at [854, 186] on div at bounding box center [963, 273] width 262 height 486
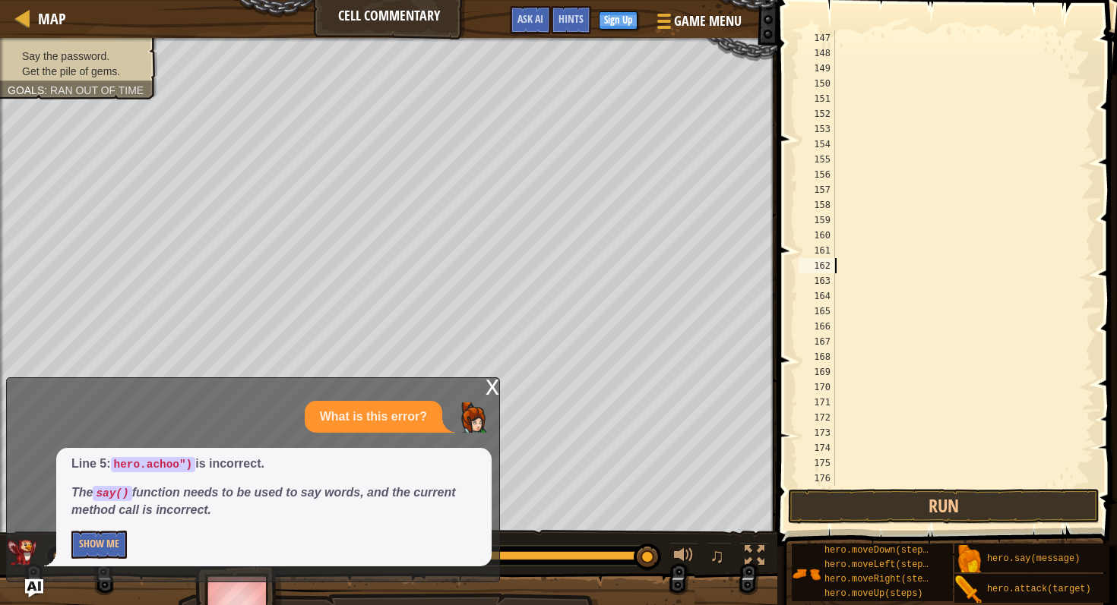
click at [855, 261] on div at bounding box center [963, 273] width 262 height 486
click at [853, 343] on div at bounding box center [963, 273] width 262 height 486
click at [836, 403] on div at bounding box center [963, 273] width 262 height 486
click at [843, 478] on div at bounding box center [963, 273] width 262 height 486
click at [878, 501] on button "Run" at bounding box center [943, 506] width 311 height 35
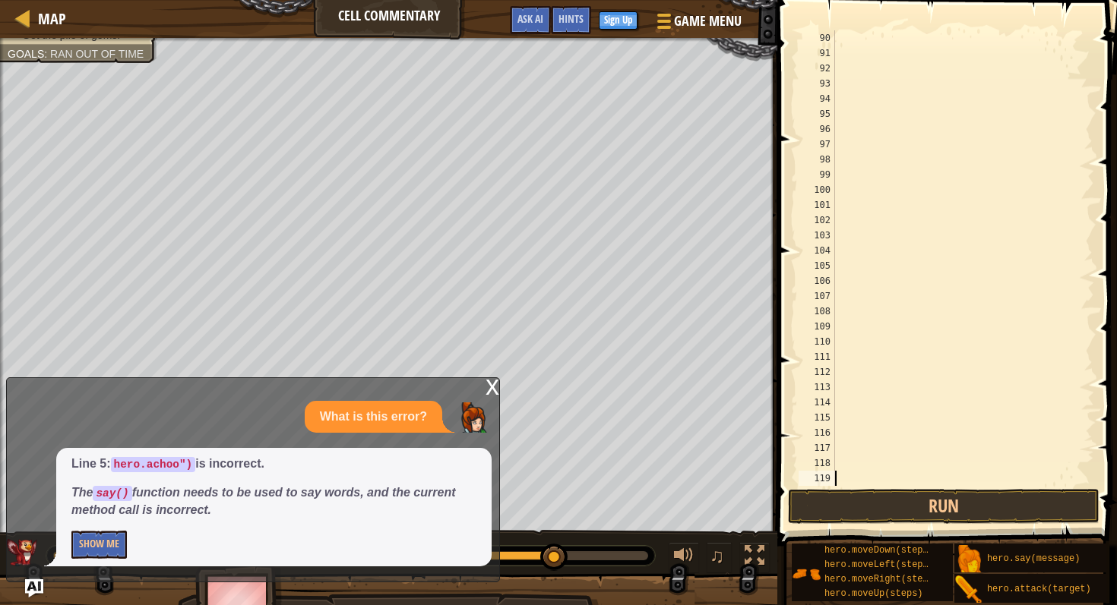
scroll to position [1367, 0]
